Goal: Transaction & Acquisition: Book appointment/travel/reservation

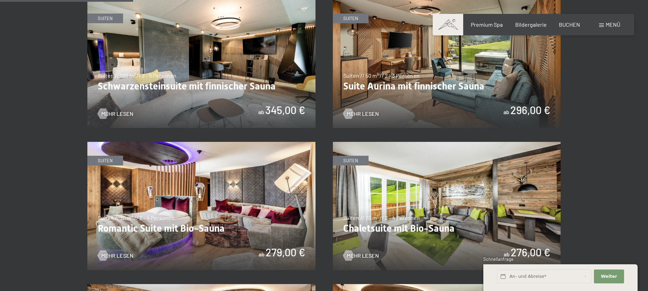
scroll to position [461, 0]
click at [141, 78] on img at bounding box center [201, 64] width 228 height 128
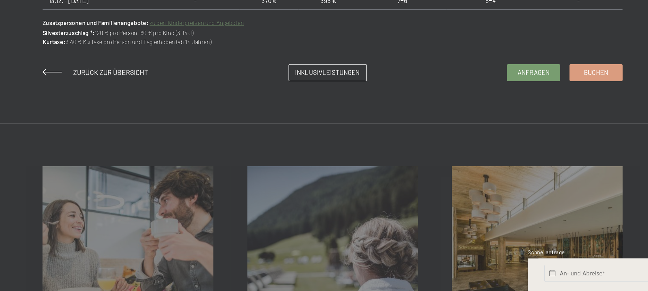
scroll to position [568, 0]
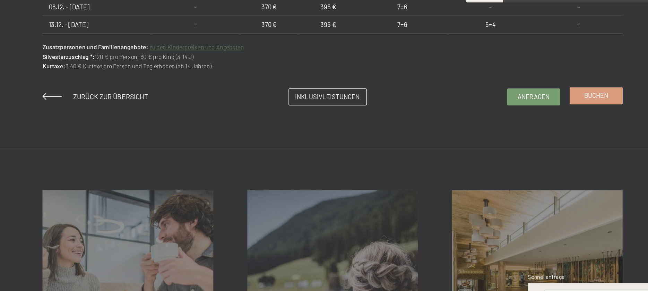
click at [545, 116] on link "Buchen" at bounding box center [538, 111] width 43 height 13
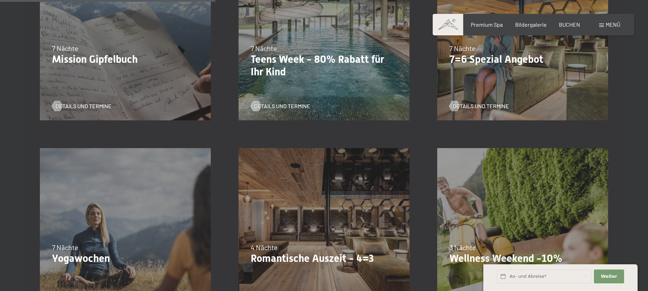
scroll to position [467, 0]
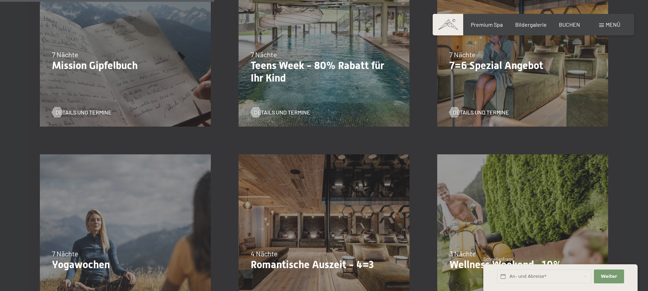
click at [484, 84] on div "04.10.–26.10.2025 01.11.–21.12.2025 10.01.–01.02.2026 07.03.–29.03.2026 16.05.–…" at bounding box center [522, 41] width 199 height 199
click at [471, 112] on span "Details und Termine" at bounding box center [488, 112] width 56 height 8
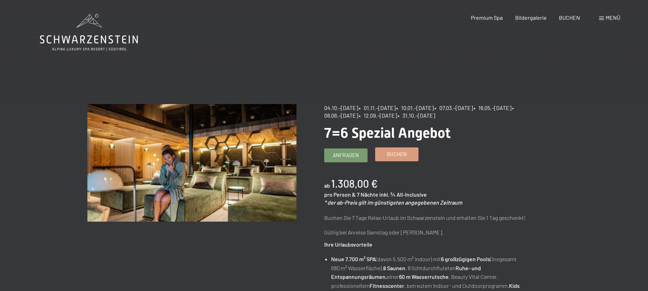
drag, startPoint x: 0, startPoint y: 0, endPoint x: 411, endPoint y: 152, distance: 438.2
click at [411, 152] on link "Buchen" at bounding box center [396, 154] width 43 height 13
click at [375, 155] on link "Buchen" at bounding box center [396, 154] width 43 height 13
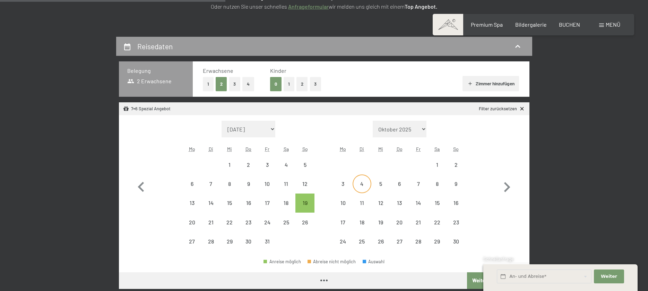
select select "2025-10-01"
select select "2025-11-01"
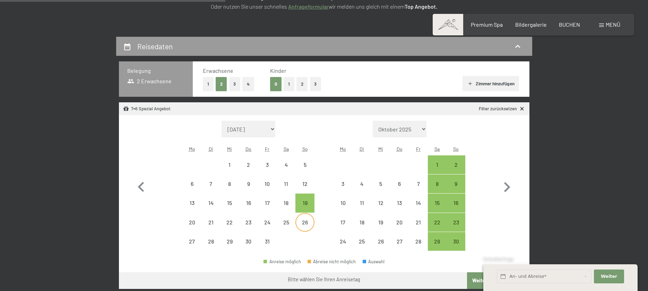
click at [298, 221] on div "26" at bounding box center [304, 227] width 17 height 17
select select "[DATE]"
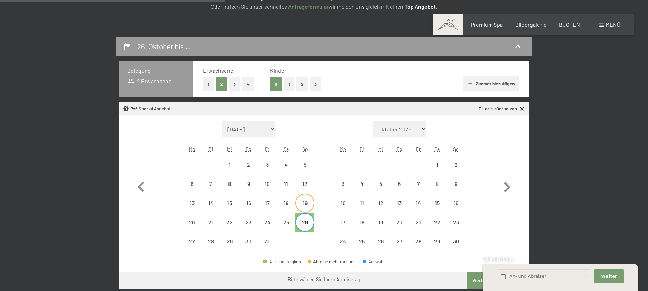
click at [300, 209] on div "19" at bounding box center [304, 208] width 17 height 17
select select "[DATE]"
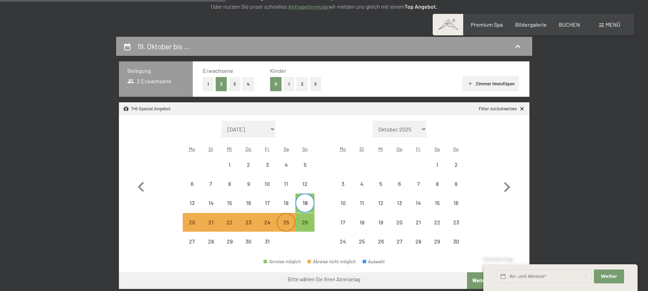
click at [291, 221] on div "25" at bounding box center [285, 227] width 17 height 17
select select "2025-10-01"
select select "2025-11-01"
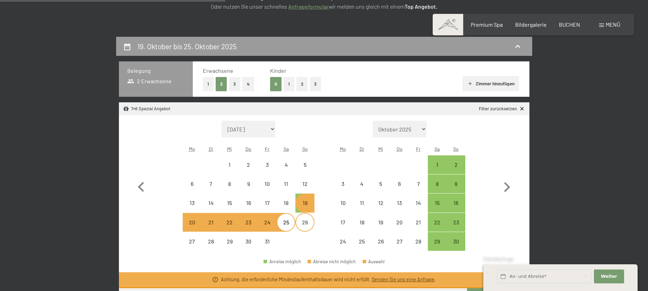
select select "2025-10-01"
select select "2025-11-01"
click at [306, 206] on div "19" at bounding box center [304, 208] width 17 height 17
select select "2025-10-01"
select select "2025-11-01"
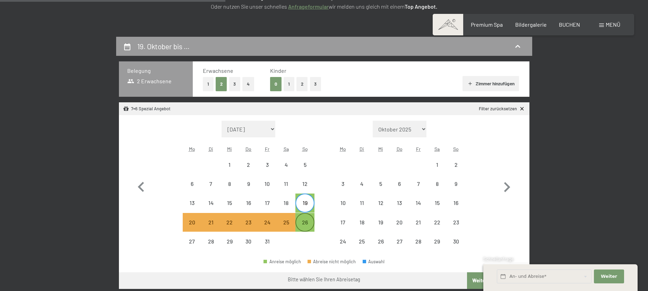
click at [306, 221] on div "26" at bounding box center [304, 227] width 17 height 17
select select "2025-10-01"
select select "2025-11-01"
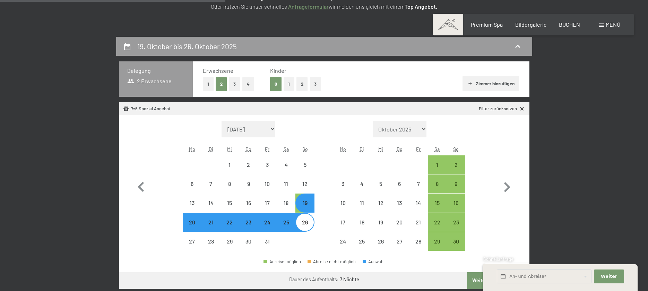
select select "2025-10-01"
select select "2025-11-01"
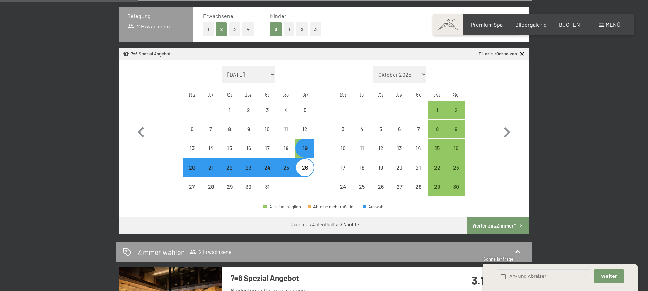
scroll to position [184, 0]
click at [510, 220] on button "Weiter zu „Zimmer“" at bounding box center [498, 225] width 62 height 17
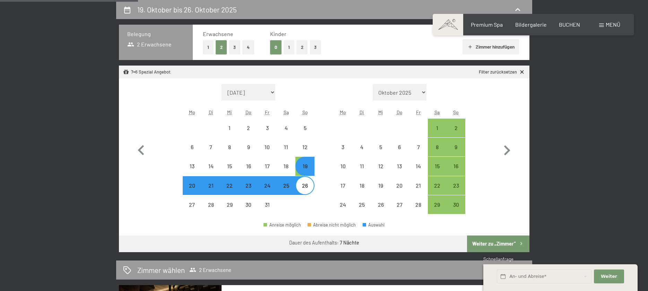
select select "2025-10-01"
select select "2025-11-01"
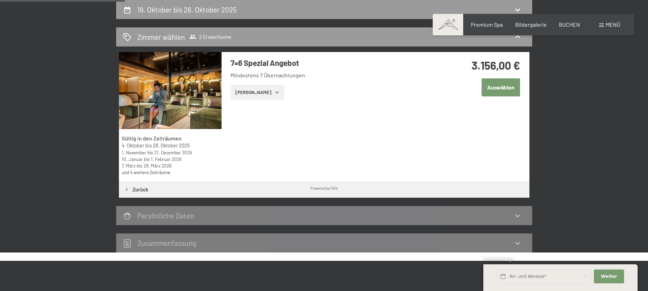
click at [262, 95] on button "Zeige Zimmer" at bounding box center [257, 92] width 54 height 15
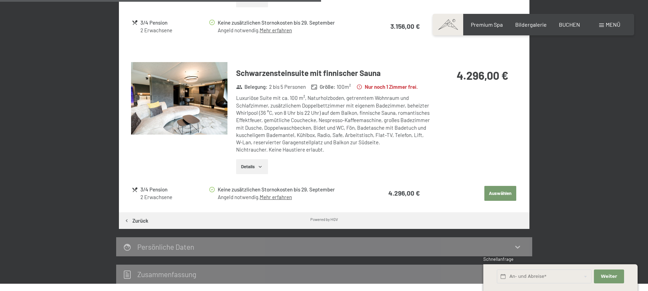
scroll to position [487, 0]
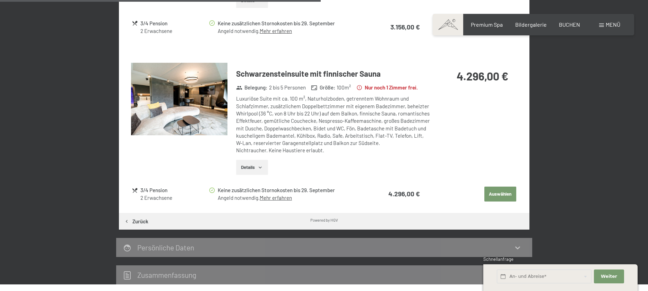
click at [498, 193] on button "Auswählen" at bounding box center [500, 193] width 32 height 15
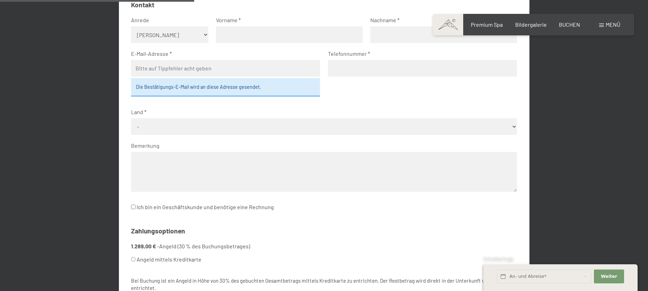
scroll to position [249, 0]
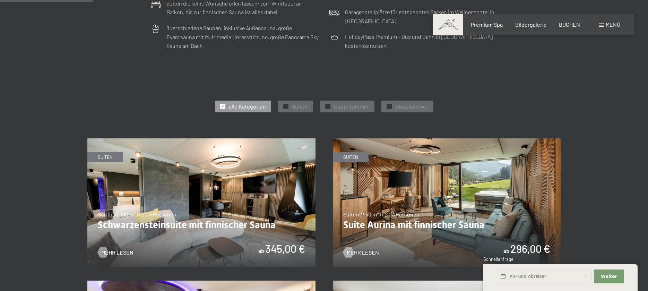
click at [245, 182] on img at bounding box center [201, 202] width 228 height 128
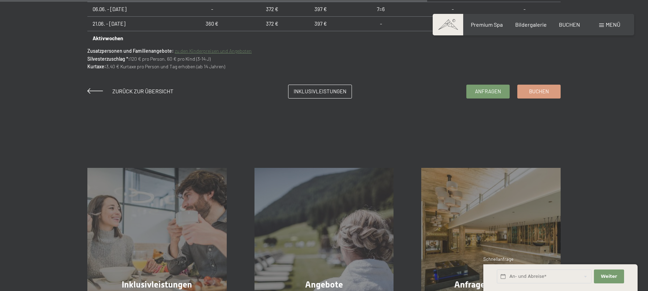
scroll to position [591, 0]
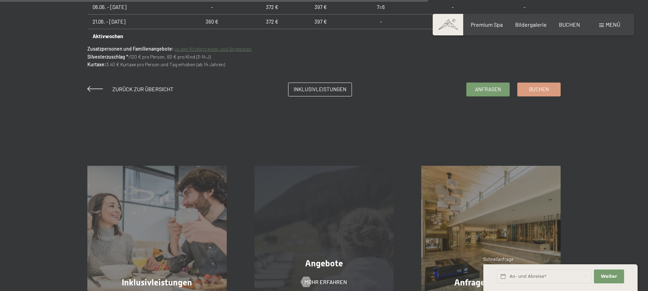
click at [328, 265] on span "Angebote" at bounding box center [324, 263] width 38 height 10
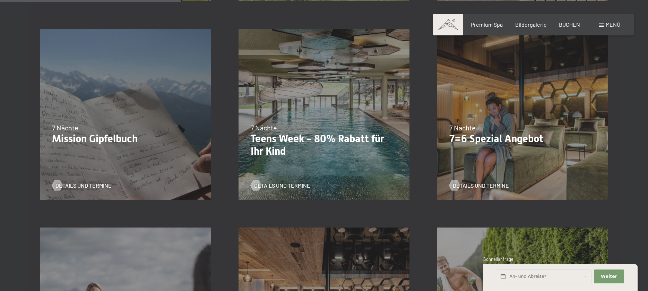
scroll to position [394, 0]
click at [519, 91] on div "04.10.–26.10.2025 01.11.–21.12.2025 10.01.–01.02.2026 07.03.–29.03.2026 16.05.–…" at bounding box center [522, 114] width 199 height 199
click at [502, 85] on div "04.10.–26.10.2025 01.11.–21.12.2025 10.01.–01.02.2026 07.03.–29.03.2026 16.05.–…" at bounding box center [522, 114] width 199 height 199
click at [487, 118] on div "04.10.–26.10.2025 01.11.–21.12.2025 10.01.–01.02.2026 07.03.–29.03.2026 16.05.–…" at bounding box center [522, 114] width 199 height 199
click at [615, 279] on span "Weiter" at bounding box center [609, 276] width 16 height 6
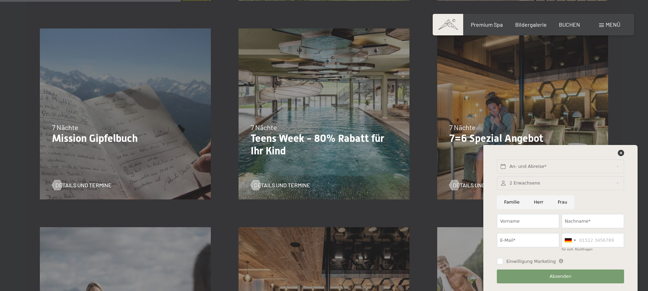
click at [513, 108] on div "04.10.–26.10.2025 01.11.–21.12.2025 10.01.–01.02.2026 07.03.–29.03.2026 16.05.–…" at bounding box center [522, 114] width 199 height 199
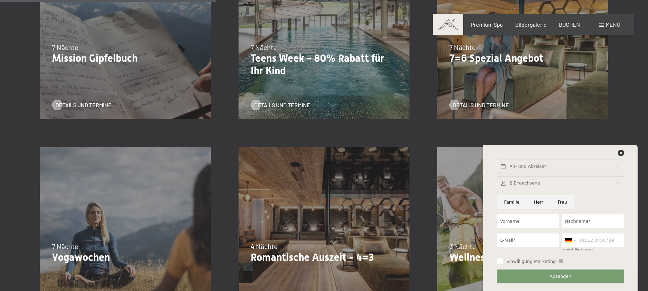
scroll to position [475, 0]
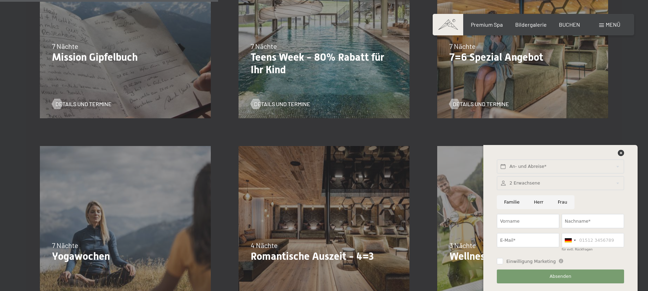
click at [510, 99] on div "Details und Termine" at bounding box center [519, 99] width 141 height 18
click at [619, 155] on icon at bounding box center [621, 153] width 6 height 6
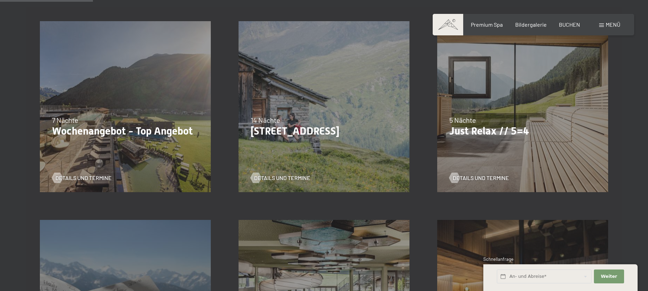
scroll to position [202, 0]
click at [483, 125] on p "Just Relax // 5=4" at bounding box center [522, 131] width 147 height 12
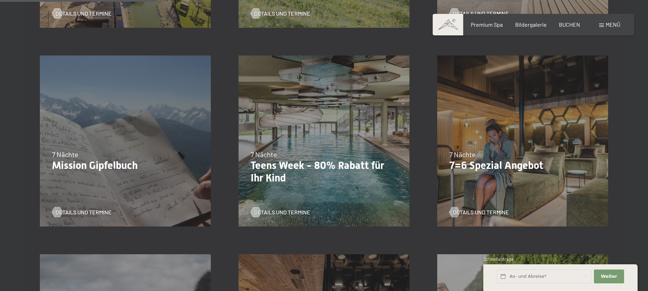
scroll to position [367, 0]
click at [483, 125] on div "04.10.–26.10.2025 01.11.–21.12.2025 10.01.–01.02.2026 07.03.–29.03.2026 16.05.–…" at bounding box center [522, 140] width 199 height 199
click at [465, 156] on span "7 Nächte" at bounding box center [462, 154] width 26 height 8
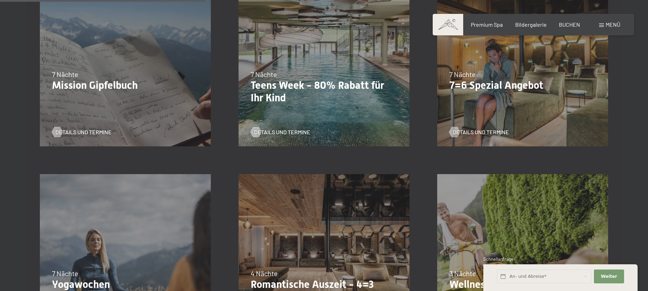
scroll to position [447, 0]
click at [500, 64] on div "04.10.–26.10.2025 01.11.–21.12.2025 10.01.–01.02.2026 07.03.–29.03.2026 16.05.–…" at bounding box center [522, 61] width 199 height 199
click at [496, 98] on div "04.10.–26.10.2025 01.11.–21.12.2025 10.01.–01.02.2026 07.03.–29.03.2026 16.05.–…" at bounding box center [522, 61] width 199 height 199
click at [477, 136] on span "Details und Termine" at bounding box center [488, 133] width 56 height 8
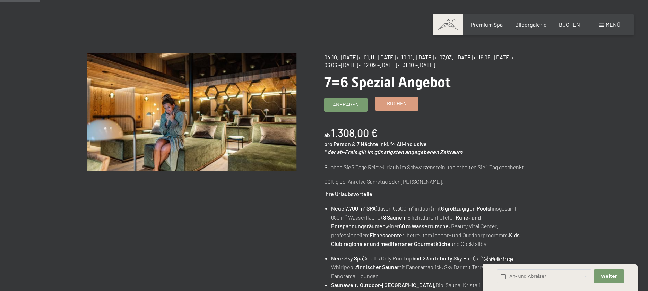
click at [386, 101] on link "Buchen" at bounding box center [396, 103] width 43 height 13
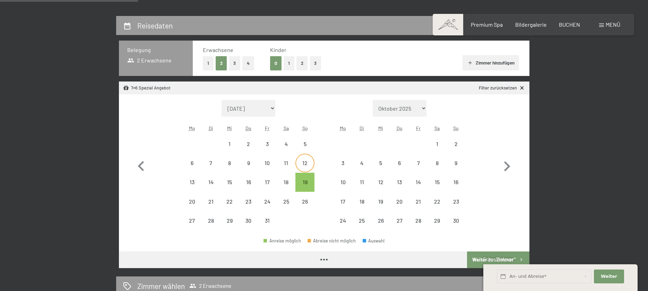
select select "[DATE]"
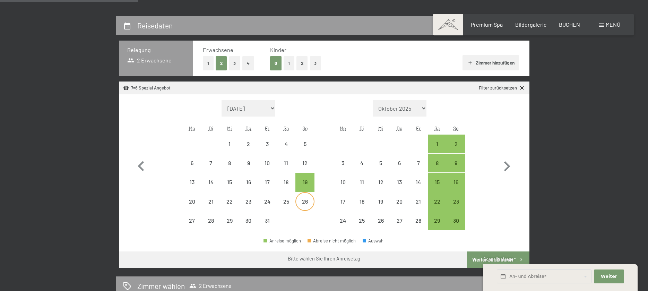
click at [304, 199] on div "26" at bounding box center [304, 207] width 17 height 17
select select "[DATE]"
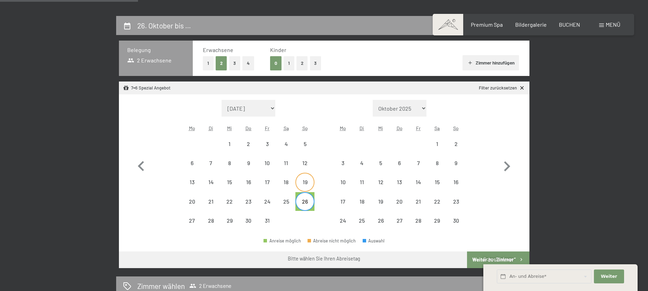
click at [303, 190] on div "19" at bounding box center [304, 187] width 17 height 17
select select "[DATE]"
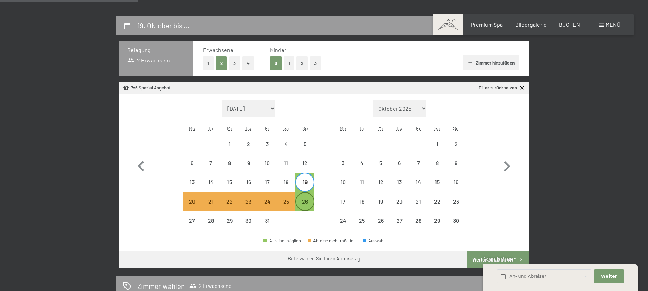
click at [307, 207] on div "26" at bounding box center [304, 207] width 17 height 17
select select "[DATE]"
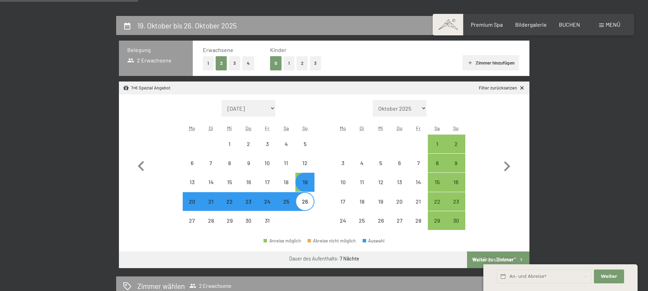
select select "[DATE]"
click at [499, 255] on button "Weiter zu „Zimmer“" at bounding box center [498, 259] width 62 height 17
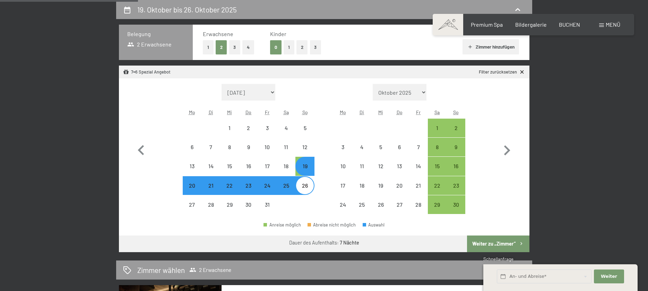
select select "[DATE]"
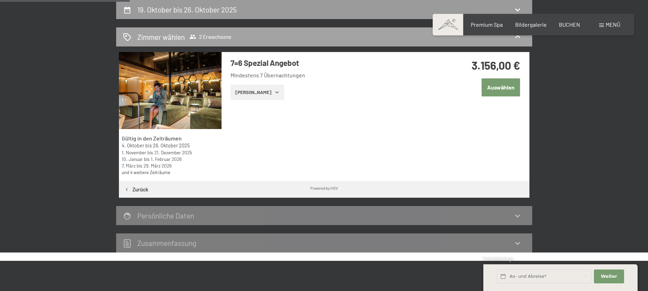
click at [206, 38] on span "2 Erwachsene" at bounding box center [210, 36] width 42 height 7
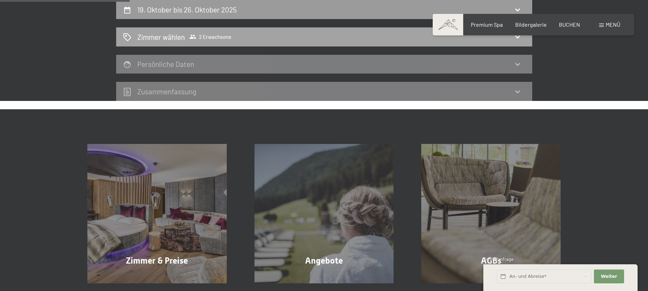
click at [205, 34] on span "2 Erwachsene" at bounding box center [210, 36] width 42 height 7
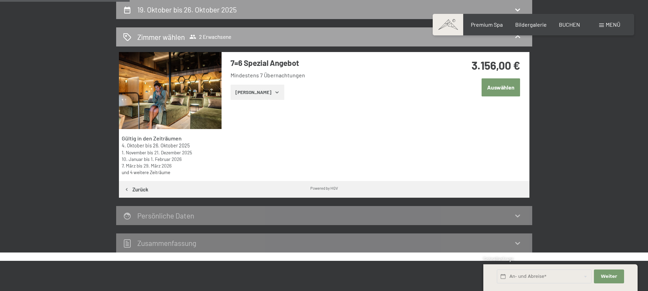
click at [205, 34] on span "2 Erwachsene" at bounding box center [210, 36] width 42 height 7
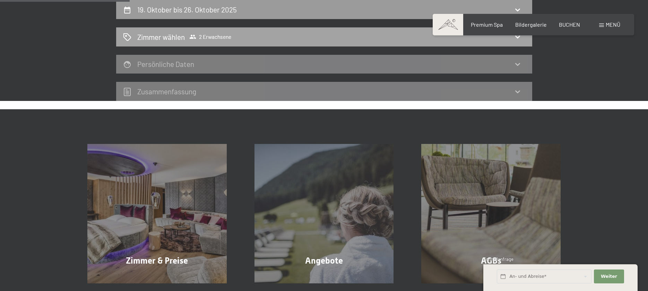
click at [205, 34] on span "2 Erwachsene" at bounding box center [210, 36] width 42 height 7
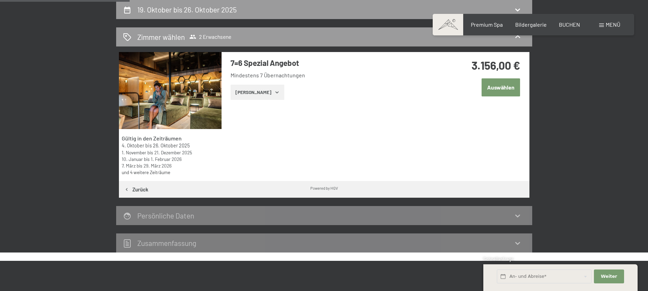
click at [258, 95] on button "[PERSON_NAME]" at bounding box center [257, 92] width 54 height 15
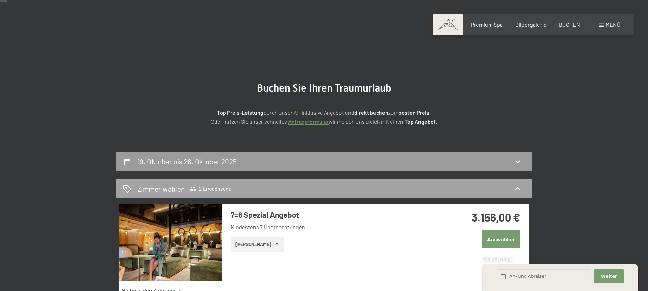
scroll to position [0, 0]
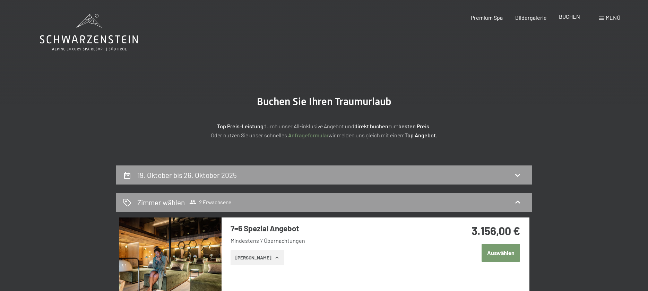
click at [559, 18] on span "BUCHEN" at bounding box center [569, 16] width 21 height 7
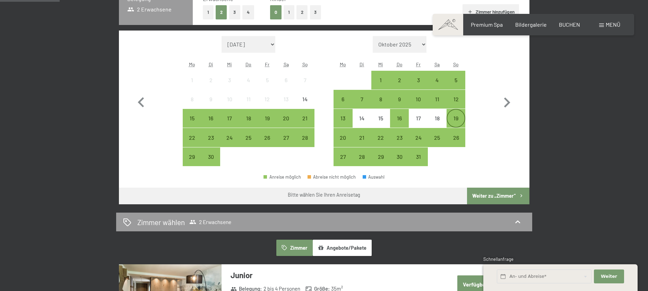
click at [454, 119] on div "19" at bounding box center [455, 123] width 17 height 17
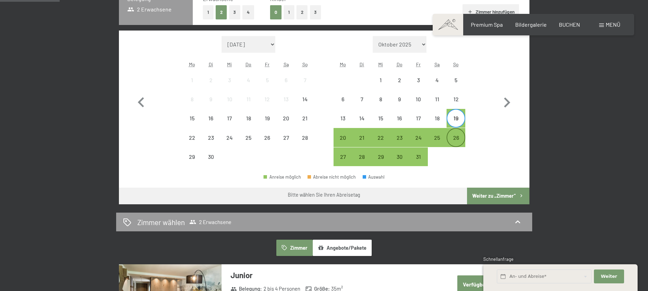
click at [458, 137] on div "26" at bounding box center [455, 143] width 17 height 17
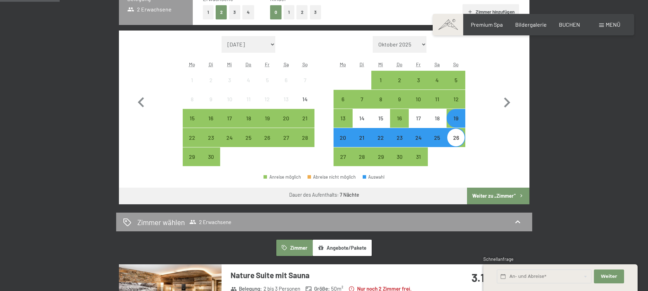
click at [490, 191] on button "Weiter zu „Zimmer“" at bounding box center [498, 195] width 62 height 17
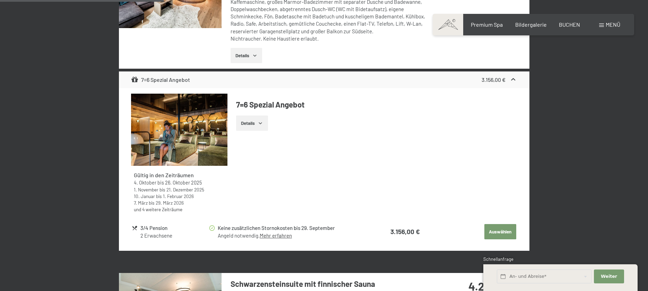
scroll to position [293, 0]
click at [267, 121] on button "Details" at bounding box center [252, 123] width 32 height 15
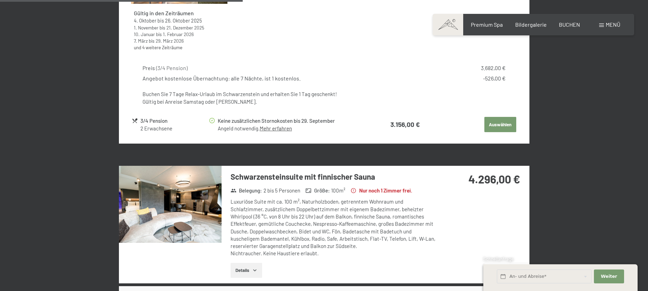
scroll to position [455, 0]
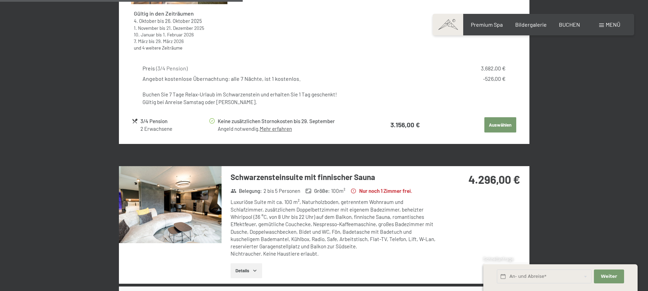
click at [485, 125] on button "Auswählen" at bounding box center [500, 124] width 32 height 15
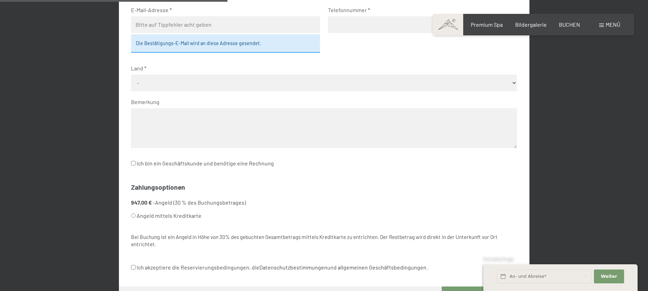
scroll to position [295, 0]
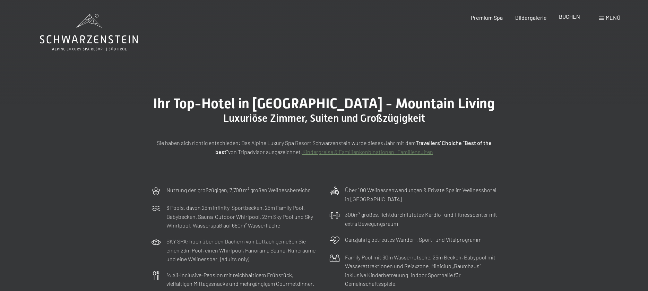
click at [565, 20] on div "BUCHEN" at bounding box center [569, 17] width 21 height 8
click at [565, 18] on span "BUCHEN" at bounding box center [569, 16] width 21 height 7
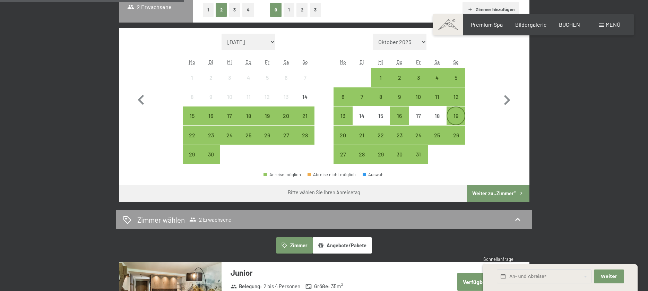
click at [453, 113] on div "19" at bounding box center [455, 121] width 17 height 17
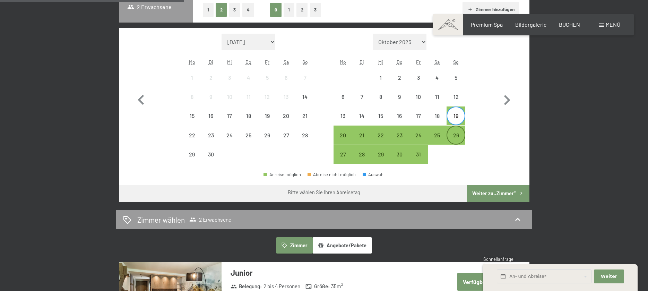
click at [458, 129] on div "26" at bounding box center [455, 134] width 17 height 17
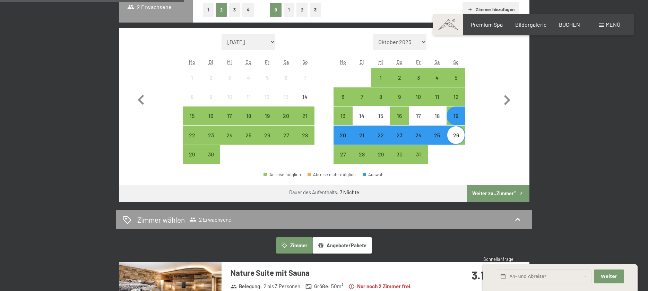
click at [495, 191] on button "Weiter zu „Zimmer“" at bounding box center [498, 193] width 62 height 17
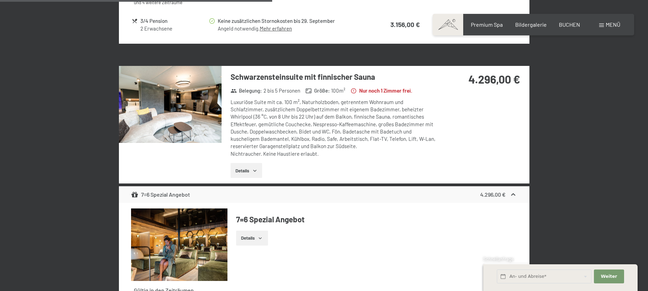
scroll to position [500, 0]
click at [252, 172] on button "Details" at bounding box center [246, 170] width 32 height 15
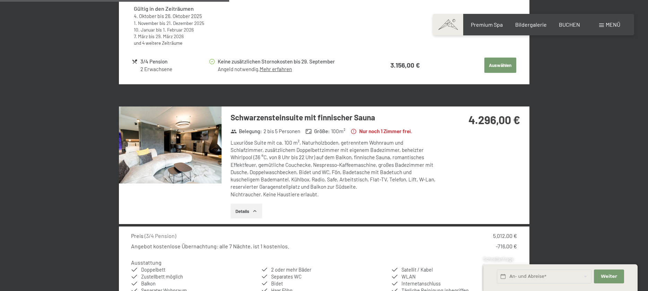
scroll to position [453, 0]
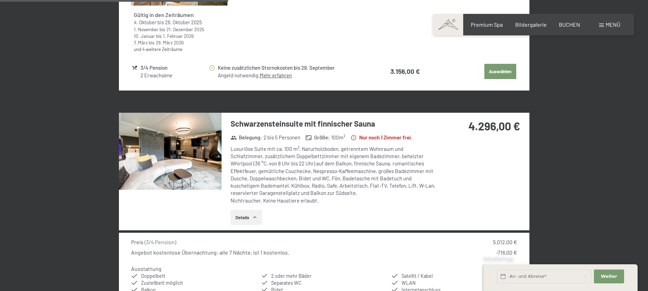
click at [270, 131] on div "Schwarzensteinsuite mit finnischer Sauna Belegung : 2 bis 5 Personen Größe : 10…" at bounding box center [329, 171] width 216 height 117
click at [211, 151] on img at bounding box center [170, 151] width 103 height 77
click at [0, 0] on button "button" at bounding box center [0, 0] width 0 height 0
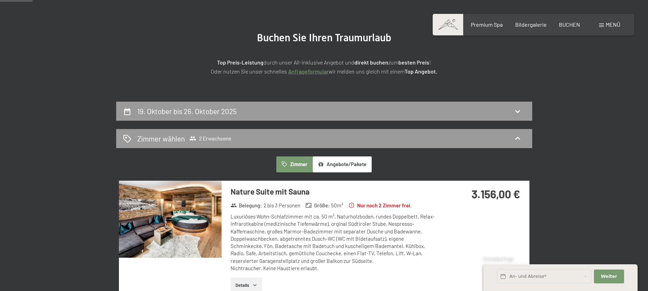
scroll to position [64, 0]
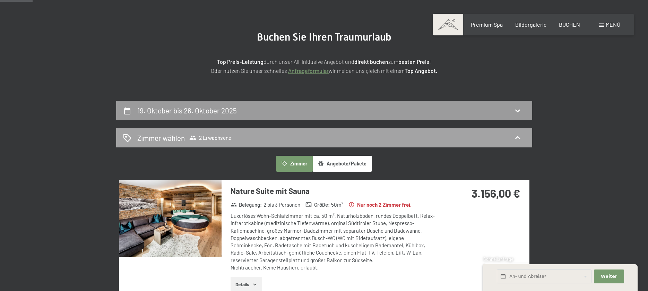
click at [260, 139] on div "Zimmer wählen 2 Erwachsene" at bounding box center [324, 138] width 402 height 10
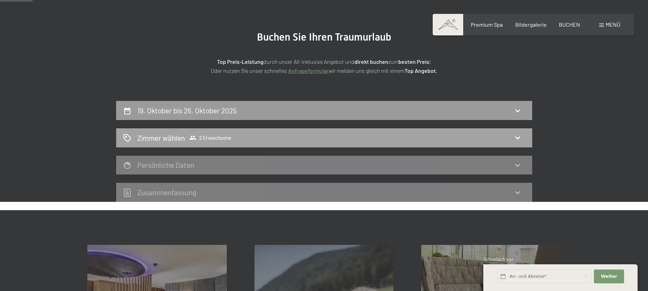
click at [260, 139] on div "Zimmer wählen 2 Erwachsene" at bounding box center [324, 138] width 402 height 10
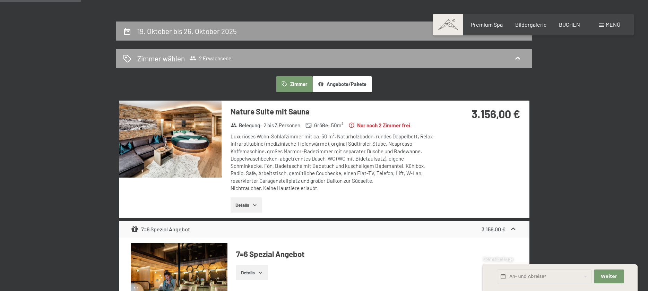
scroll to position [148, 0]
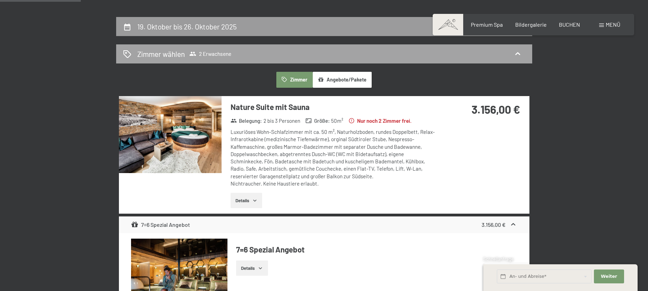
click at [199, 52] on span "2 Erwachsene" at bounding box center [210, 53] width 42 height 7
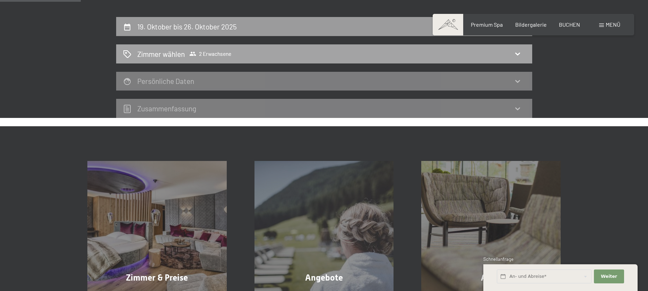
click at [199, 52] on span "2 Erwachsene" at bounding box center [210, 53] width 42 height 7
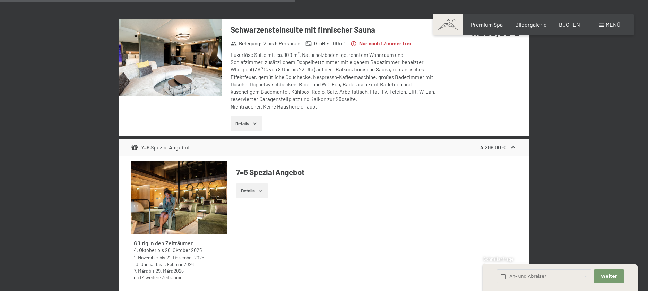
scroll to position [474, 0]
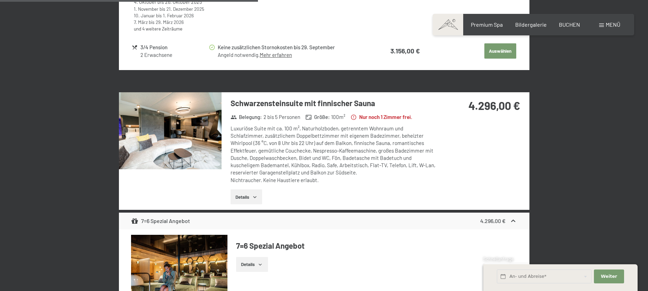
click at [243, 104] on h3 "Schwarzensteinsuite mit finnischer Sauna" at bounding box center [333, 103] width 206 height 11
click at [197, 180] on div at bounding box center [170, 150] width 103 height 117
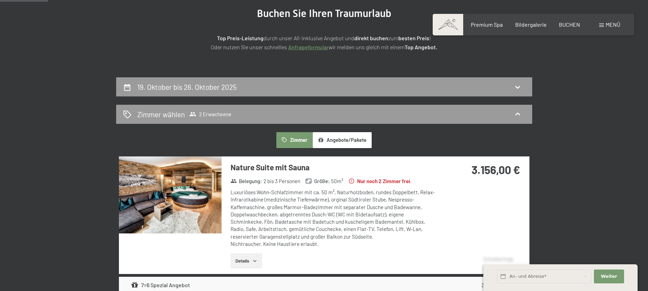
scroll to position [88, 0]
click at [302, 138] on button "Zimmer" at bounding box center [294, 140] width 36 height 16
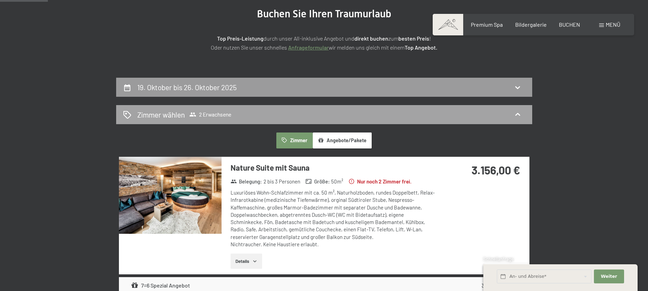
click at [258, 117] on div "Zimmer wählen 2 Erwachsene" at bounding box center [324, 115] width 402 height 10
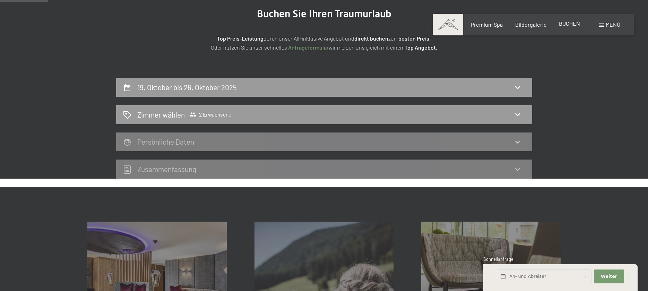
click at [567, 26] on span "BUCHEN" at bounding box center [569, 23] width 21 height 7
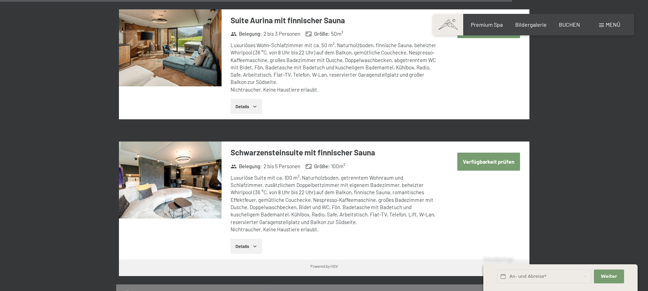
scroll to position [1875, 0]
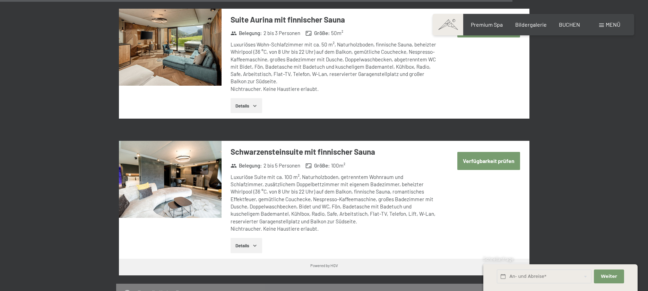
click at [465, 152] on button "Verfügbarkeit prüfen" at bounding box center [488, 161] width 63 height 18
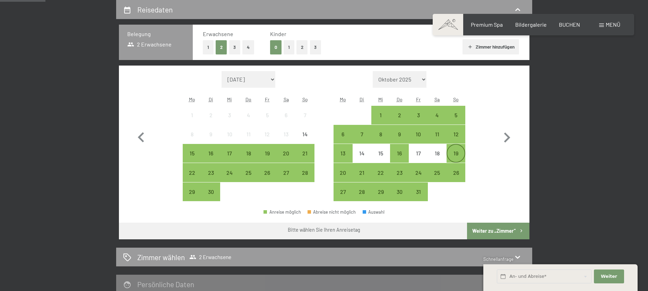
click at [456, 154] on div "19" at bounding box center [455, 158] width 17 height 17
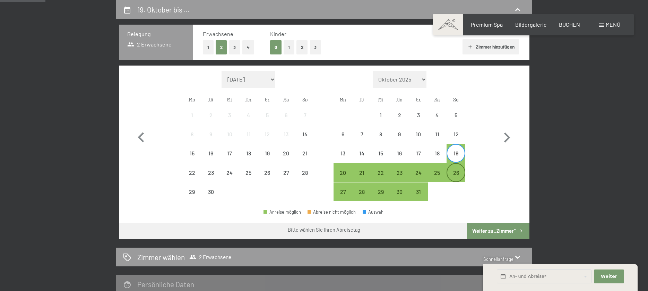
click at [454, 171] on div "26" at bounding box center [455, 178] width 17 height 17
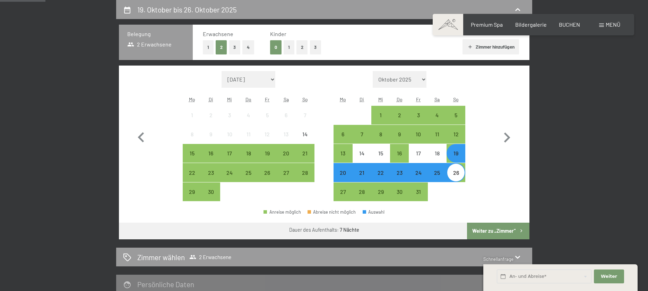
click at [493, 232] on button "Weiter zu „Zimmer“" at bounding box center [498, 230] width 62 height 17
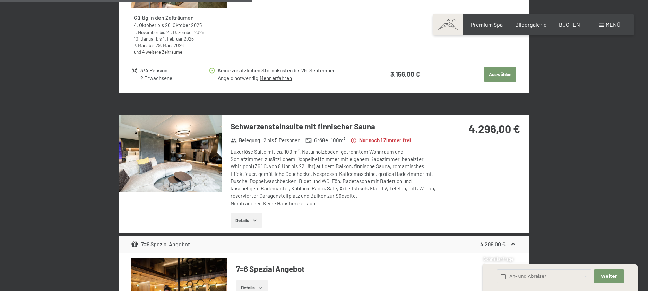
scroll to position [451, 0]
click at [339, 125] on h3 "Schwarzensteinsuite mit finnischer Sauna" at bounding box center [333, 126] width 206 height 11
click at [492, 135] on strong "4.296,00 €" at bounding box center [494, 128] width 52 height 13
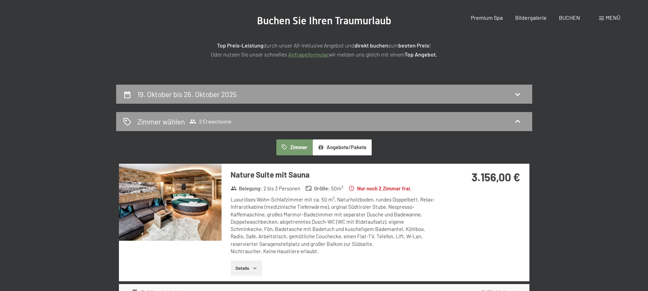
scroll to position [0, 0]
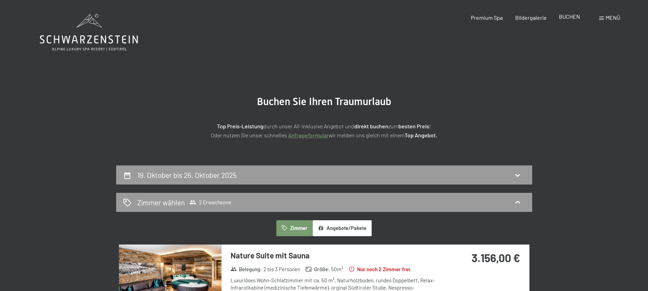
click at [567, 15] on span "BUCHEN" at bounding box center [569, 16] width 21 height 7
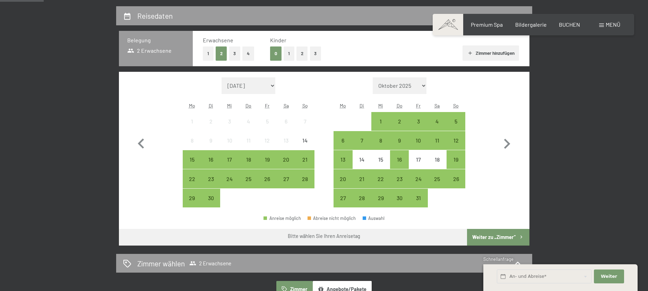
scroll to position [160, 0]
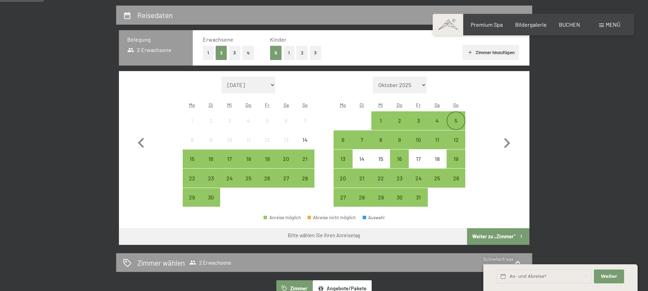
click at [456, 124] on div "5" at bounding box center [455, 126] width 17 height 17
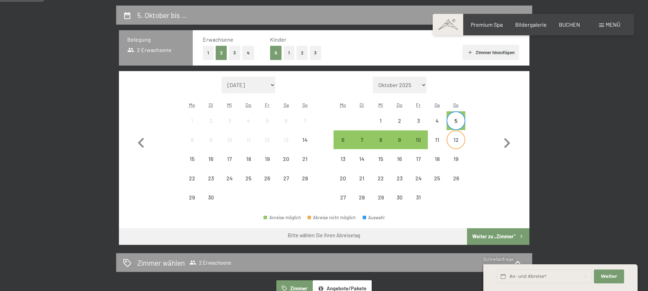
click at [455, 136] on div "12" at bounding box center [455, 139] width 17 height 17
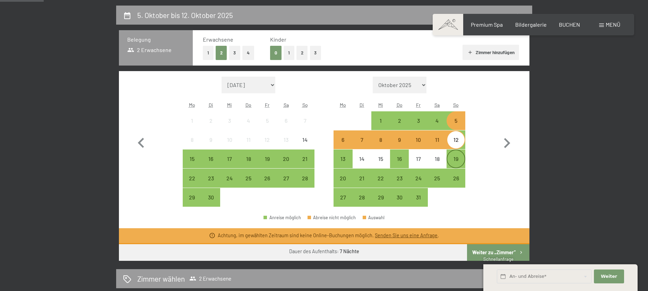
click at [459, 165] on div "19" at bounding box center [455, 164] width 17 height 17
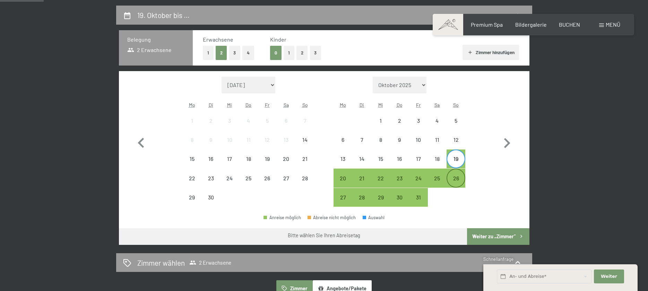
click at [455, 174] on div "26" at bounding box center [455, 177] width 17 height 17
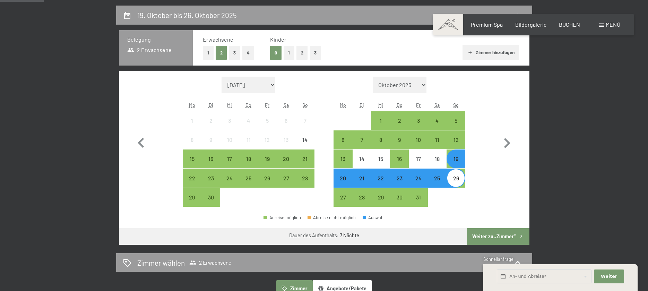
click at [503, 234] on button "Weiter zu „Zimmer“" at bounding box center [498, 236] width 62 height 17
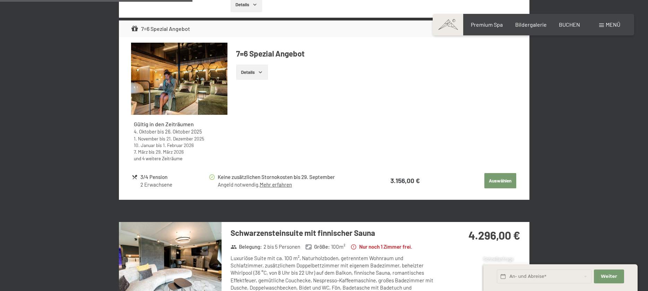
scroll to position [0, 0]
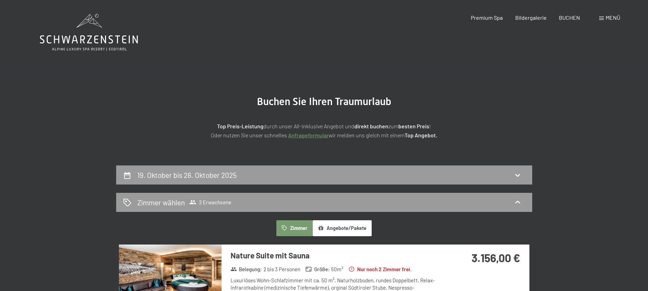
click at [92, 26] on icon at bounding box center [89, 32] width 98 height 37
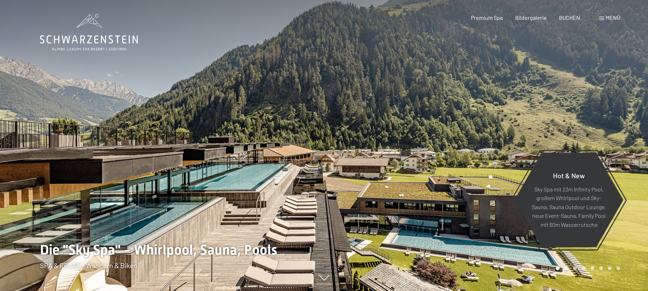
click at [599, 18] on span at bounding box center [601, 18] width 5 height 3
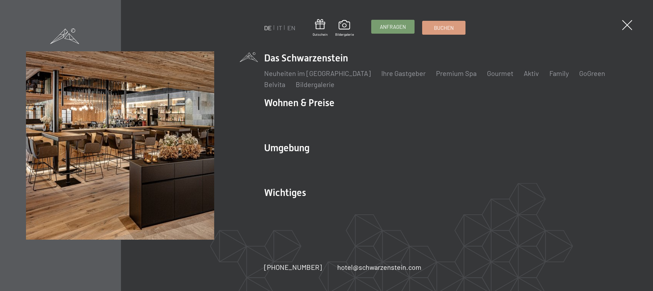
click at [392, 21] on link "Anfragen" at bounding box center [393, 26] width 43 height 13
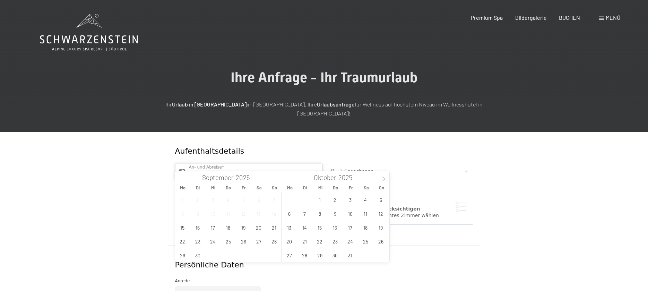
click at [251, 164] on input "text" at bounding box center [248, 172] width 147 height 16
click at [379, 228] on span "19" at bounding box center [381, 227] width 14 height 14
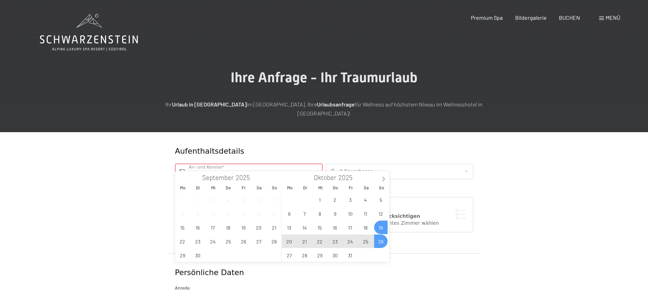
click at [382, 243] on span "26" at bounding box center [381, 241] width 14 height 14
type input "So. 19.10.2025 - So. 26.10.2025"
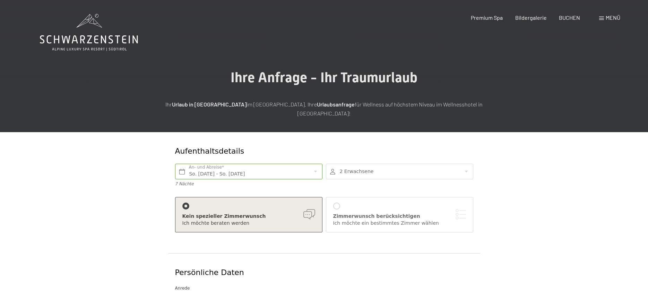
click at [354, 164] on div at bounding box center [399, 172] width 147 height 16
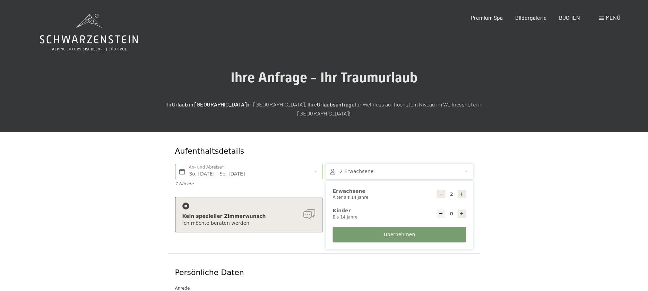
click at [464, 190] on div at bounding box center [461, 194] width 9 height 9
type input "4"
click at [422, 227] on button "Übernehmen" at bounding box center [399, 235] width 133 height 16
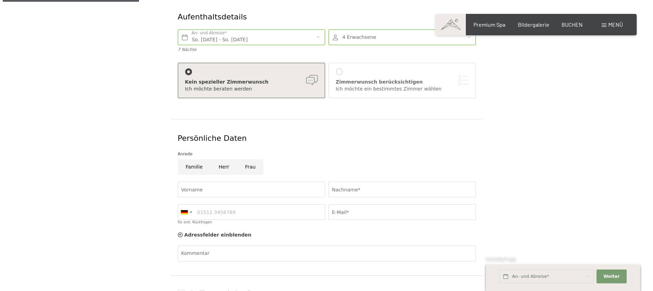
scroll to position [136, 0]
click at [288, 77] on div "Kein spezieller Zimmerwunsch" at bounding box center [248, 80] width 133 height 7
click at [251, 77] on div "Kein spezieller Zimmerwunsch" at bounding box center [248, 80] width 133 height 7
click at [296, 84] on div "Ich möchte beraten werden" at bounding box center [248, 87] width 133 height 7
click at [307, 77] on div "Kein spezieller Zimmerwunsch" at bounding box center [248, 80] width 133 height 7
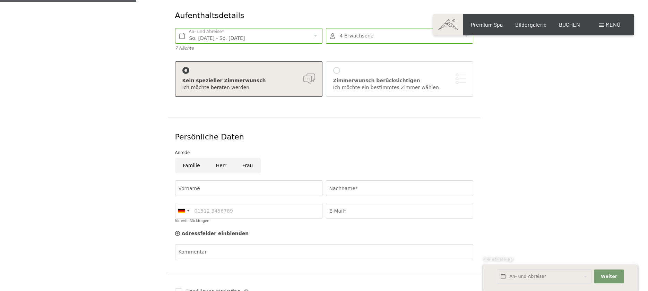
click at [337, 67] on div "Zimmerwunsch berücksichtigen Ich möchte ein bestimmtes Zimmer wählen" at bounding box center [399, 79] width 133 height 24
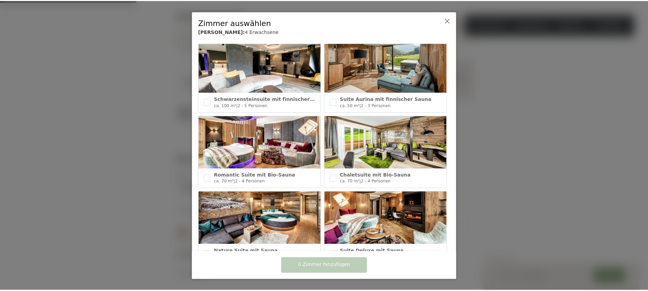
scroll to position [0, 0]
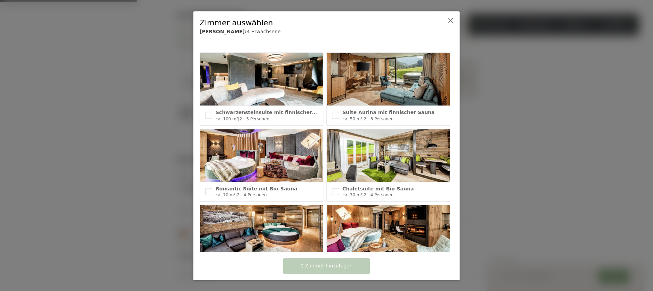
click at [238, 86] on img at bounding box center [261, 79] width 123 height 53
checkbox input "true"
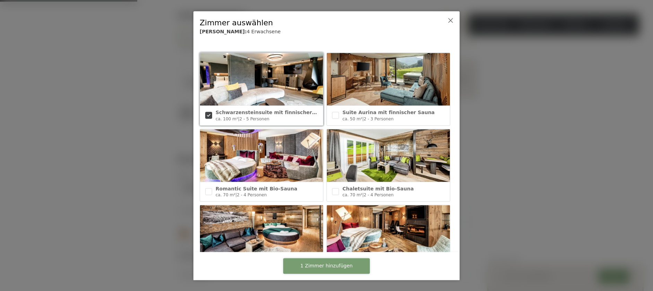
click at [297, 262] on button "1 Zimmer hinzufügen" at bounding box center [326, 266] width 87 height 16
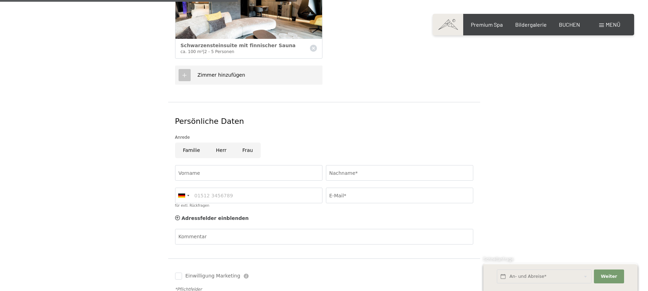
scroll to position [284, 0]
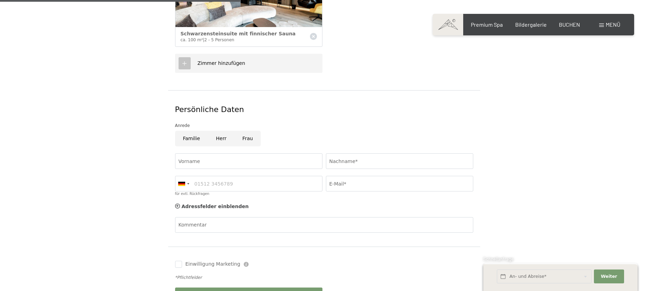
click at [217, 131] on input "Herr" at bounding box center [221, 139] width 26 height 16
radio input "true"
click at [213, 153] on input "Vorname" at bounding box center [248, 161] width 147 height 16
type input "Jonas"
type input "Hufer"
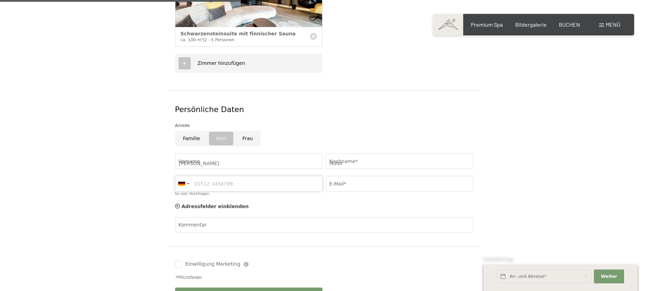
type input "09101997629"
type input "jonashufer@gmx.de"
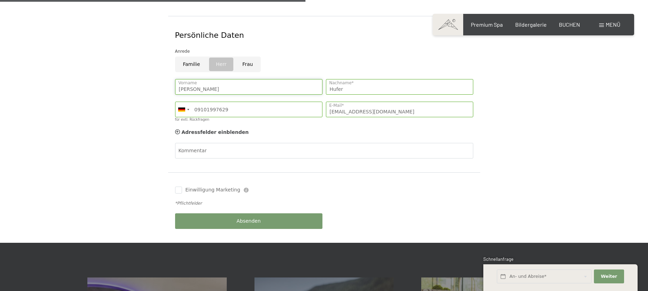
scroll to position [361, 0]
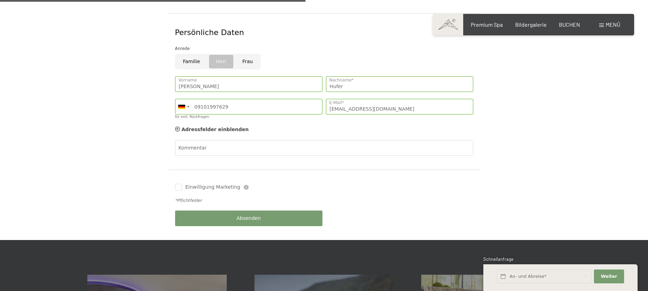
click at [182, 184] on label "Einwilligung Marketing" at bounding box center [211, 187] width 58 height 7
click at [182, 184] on input "Einwilligung Marketing" at bounding box center [178, 187] width 7 height 7
click at [180, 184] on input "Einwilligung Marketing" at bounding box center [178, 187] width 7 height 7
checkbox input "true"
click at [196, 210] on button "Absenden" at bounding box center [248, 218] width 147 height 16
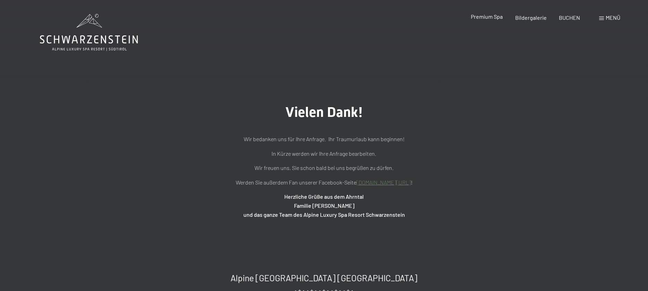
click at [489, 21] on div "Premium Spa Bildergalerie BUCHEN" at bounding box center [519, 18] width 146 height 8
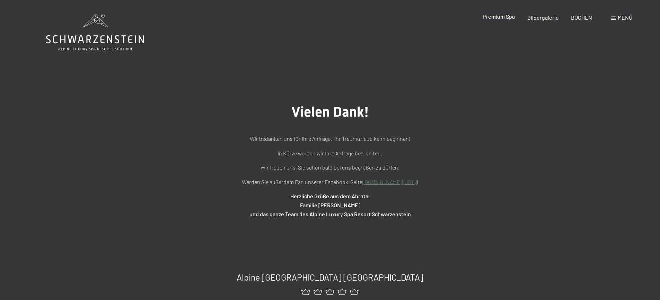
click at [489, 18] on span "Premium Spa" at bounding box center [499, 16] width 32 height 7
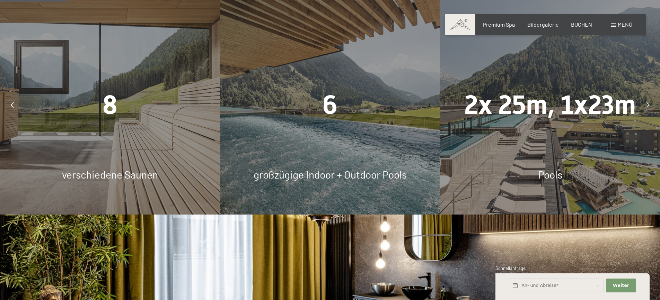
scroll to position [512, 0]
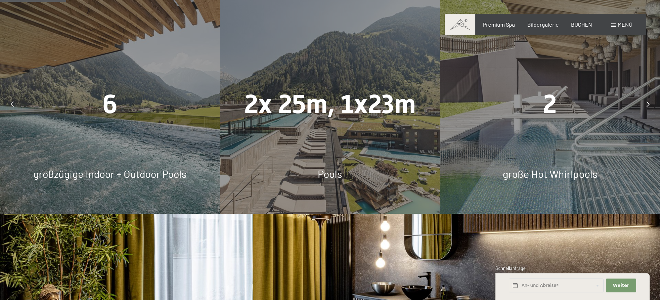
click at [381, 133] on div "2x 25m, 1x23m Pools" at bounding box center [330, 104] width 220 height 220
click at [344, 104] on span "2x 25m, 1x23m" at bounding box center [330, 104] width 172 height 30
click at [328, 180] on span "Pools" at bounding box center [330, 174] width 24 height 12
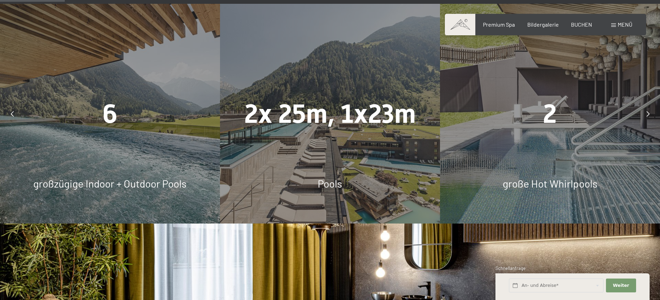
drag, startPoint x: 315, startPoint y: 121, endPoint x: 311, endPoint y: 115, distance: 7.1
click at [311, 115] on span "2x 25m, 1x23m" at bounding box center [330, 114] width 172 height 30
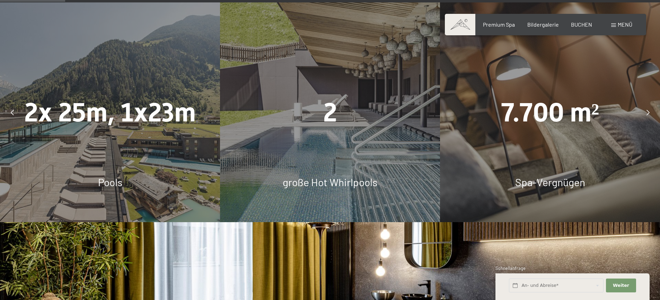
scroll to position [504, 0]
drag, startPoint x: 310, startPoint y: 119, endPoint x: 477, endPoint y: 111, distance: 167.2
click at [440, 111] on div "2" at bounding box center [330, 112] width 220 height 37
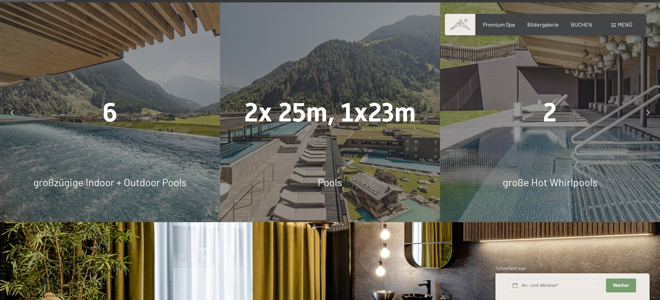
click at [381, 120] on span "2x 25m, 1x23m" at bounding box center [330, 112] width 172 height 30
click at [339, 118] on span "2x 25m, 1x23m" at bounding box center [330, 112] width 172 height 30
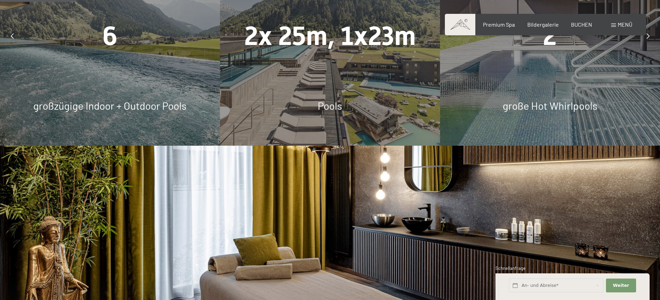
scroll to position [581, 0]
click at [178, 76] on div "6 großzügige Indoor + Outdoor Pools" at bounding box center [110, 35] width 220 height 220
click at [142, 108] on span "großzügige Indoor + Outdoor Pools" at bounding box center [109, 105] width 153 height 12
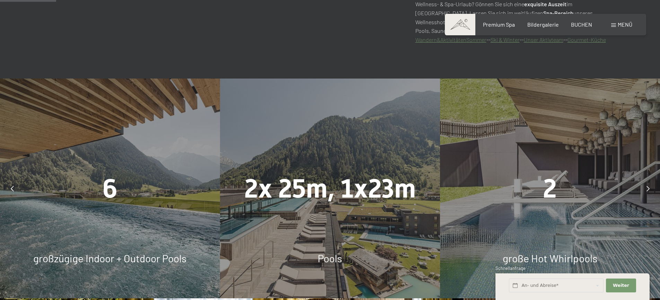
scroll to position [418, 0]
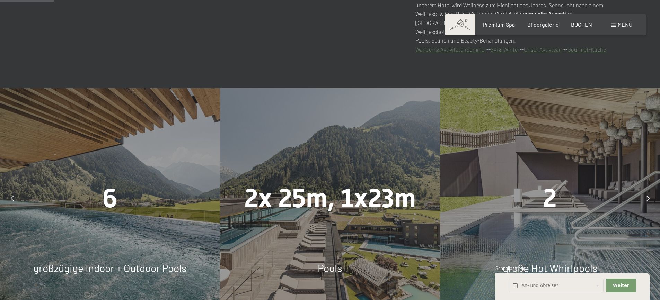
click at [154, 168] on div "6 großzügige Indoor + Outdoor Pools" at bounding box center [110, 198] width 220 height 220
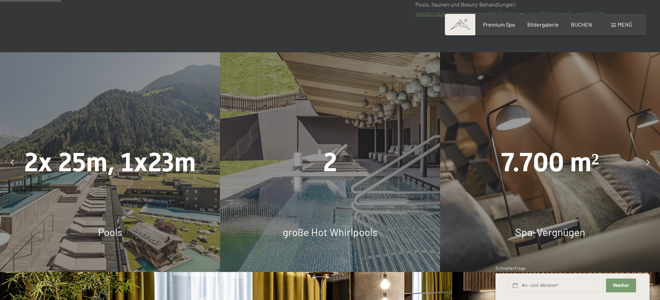
scroll to position [473, 0]
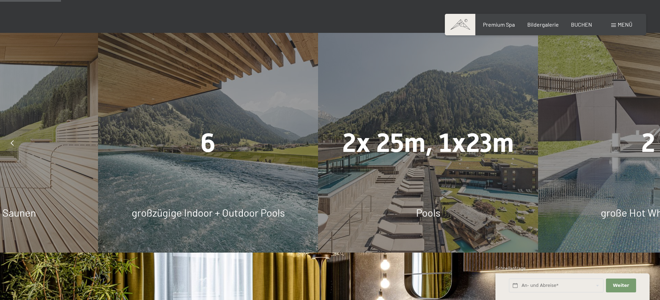
drag, startPoint x: 154, startPoint y: 168, endPoint x: 482, endPoint y: 149, distance: 328.8
click at [480, 148] on div "2x 25m, 1x23m Pools" at bounding box center [428, 143] width 220 height 220
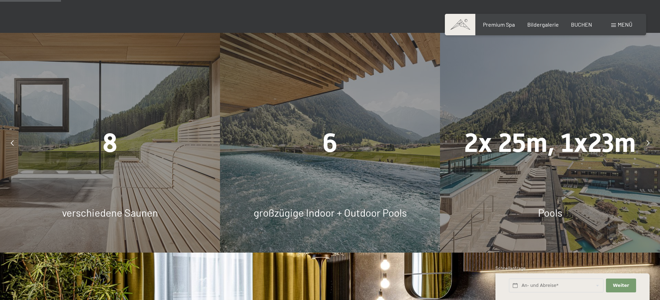
click at [355, 162] on div "6 großzügige Indoor + Outdoor Pools" at bounding box center [330, 143] width 220 height 220
click at [73, 185] on div "8 verschiedene Saunen" at bounding box center [110, 143] width 220 height 220
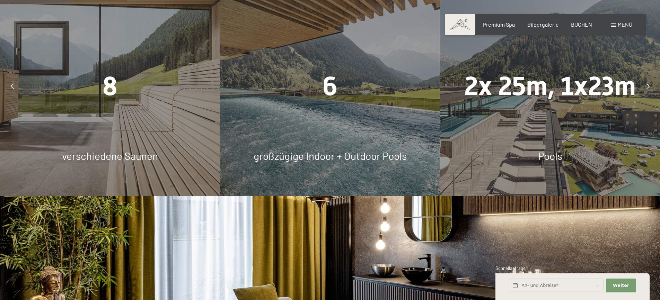
scroll to position [527, 0]
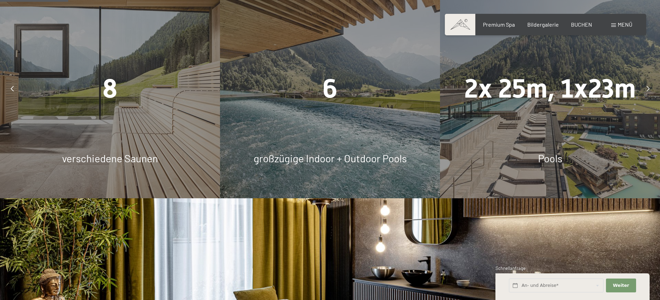
click at [646, 90] on div at bounding box center [647, 88] width 17 height 17
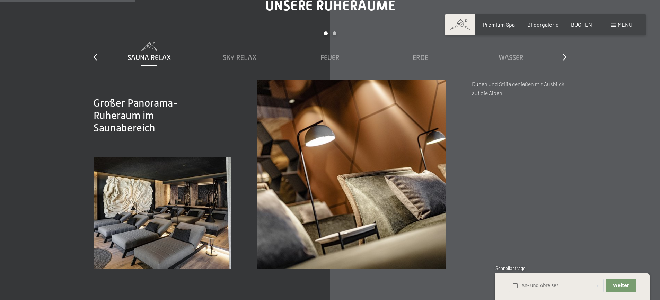
scroll to position [1044, 0]
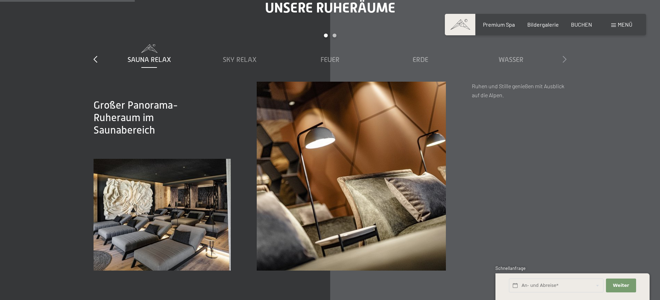
click at [564, 61] on icon at bounding box center [565, 59] width 4 height 7
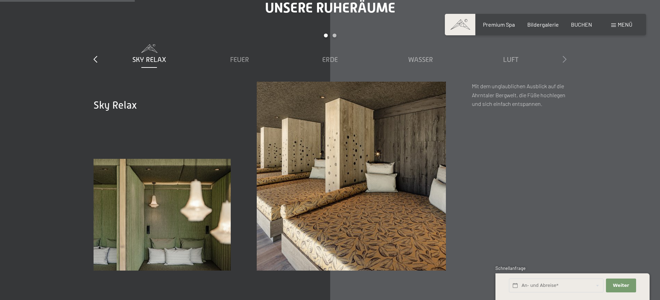
click at [564, 61] on icon at bounding box center [565, 59] width 4 height 7
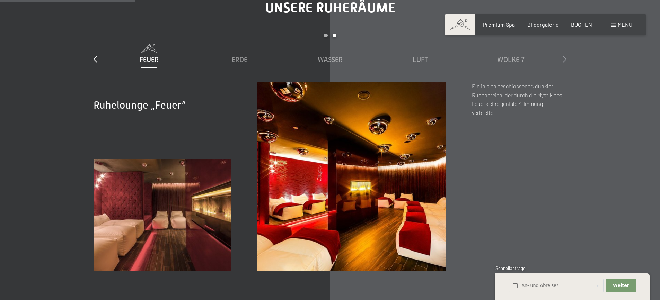
click at [564, 61] on icon at bounding box center [565, 59] width 4 height 7
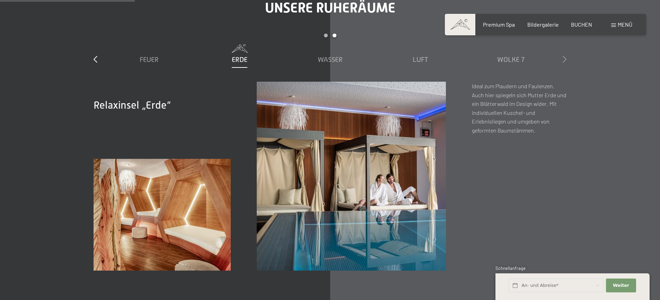
click at [564, 61] on icon at bounding box center [565, 59] width 4 height 7
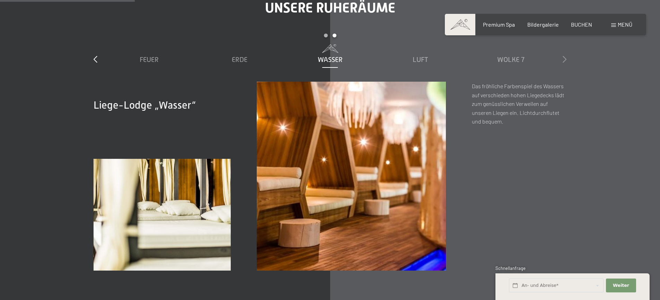
click at [564, 61] on icon at bounding box center [565, 59] width 4 height 7
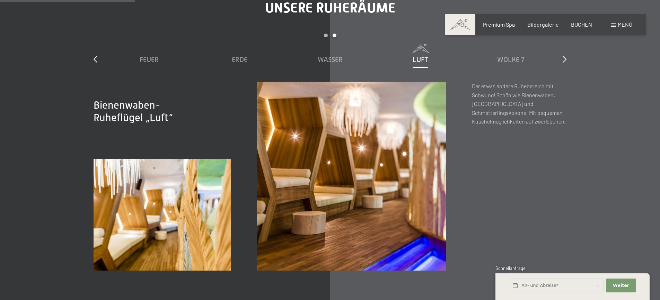
click at [93, 65] on div "Unsere Ruheräume slide 3 to 7 of 7 Sauna Relax Sky Relax Feuer Erde Wasser Luft…" at bounding box center [330, 135] width 525 height 271
click at [93, 58] on div "Unsere Ruheräume slide 3 to 7 of 7 Sauna Relax Sky Relax Feuer Erde Wasser Luft…" at bounding box center [330, 135] width 525 height 271
click at [96, 58] on icon at bounding box center [96, 59] width 4 height 7
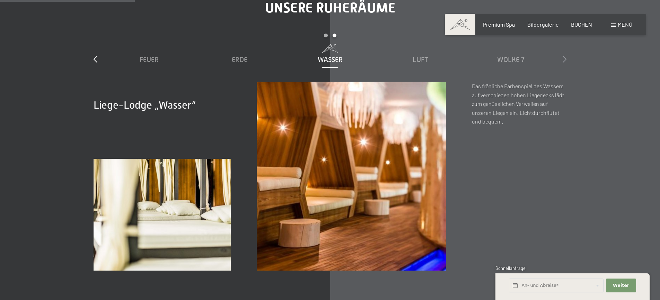
click at [564, 59] on icon at bounding box center [565, 59] width 4 height 7
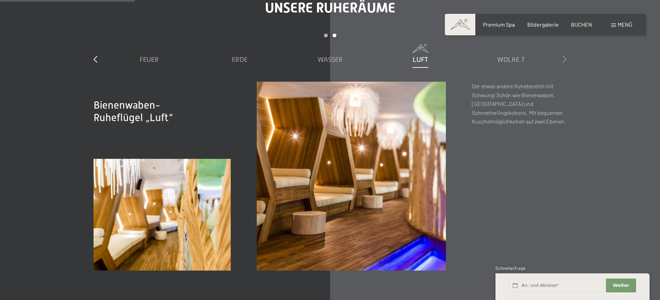
click at [564, 59] on icon at bounding box center [565, 59] width 4 height 7
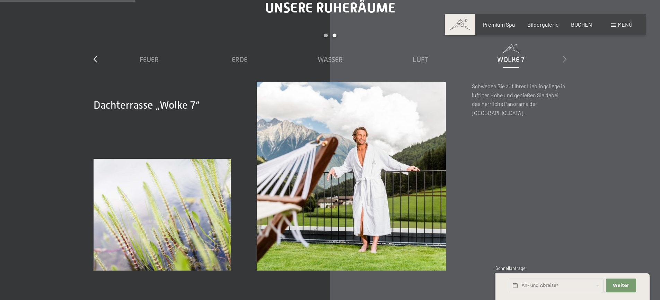
click at [564, 59] on icon at bounding box center [565, 59] width 4 height 7
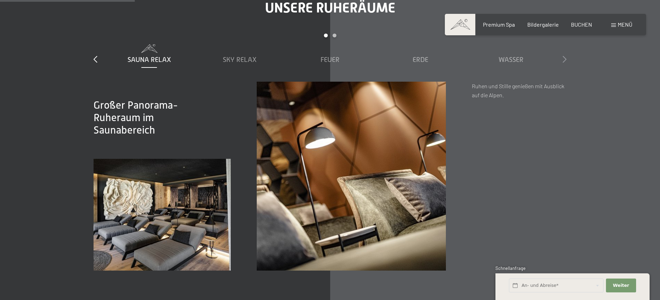
click at [564, 59] on icon at bounding box center [565, 59] width 4 height 7
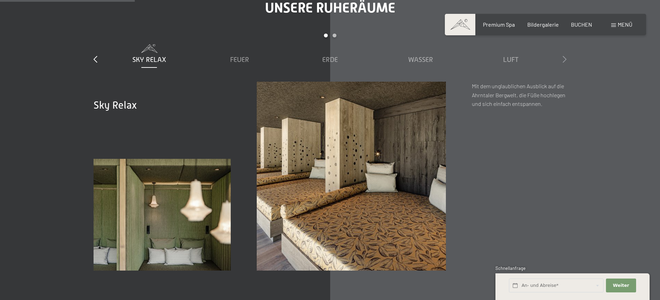
click at [564, 59] on icon at bounding box center [565, 59] width 4 height 7
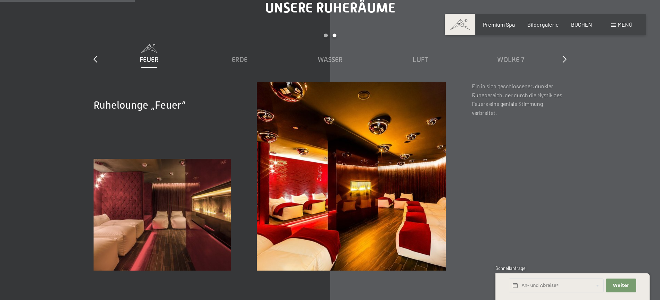
click at [101, 64] on div "slide 3 to 7 of 7 Sauna Relax Sky Relax Feuer Erde Wasser Luft Wolke 7" at bounding box center [330, 58] width 473 height 48
click at [91, 59] on div "Unsere Ruheräume slide 3 to 7 of 7 Sauna Relax Sky Relax Feuer Erde Wasser Luft…" at bounding box center [330, 135] width 525 height 271
click at [96, 59] on icon at bounding box center [96, 59] width 4 height 7
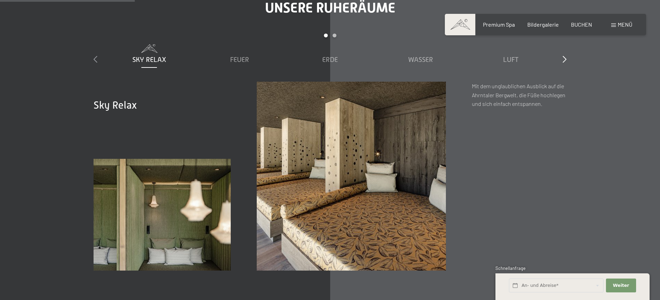
click at [96, 59] on icon at bounding box center [96, 59] width 4 height 7
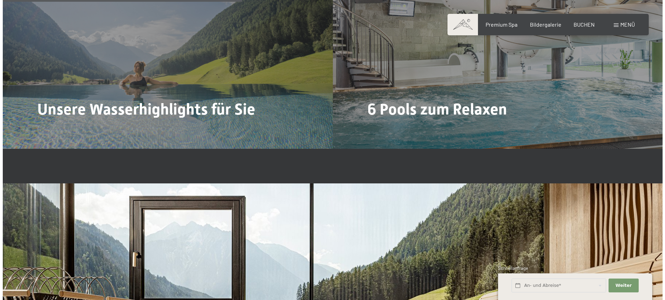
scroll to position [1855, 0]
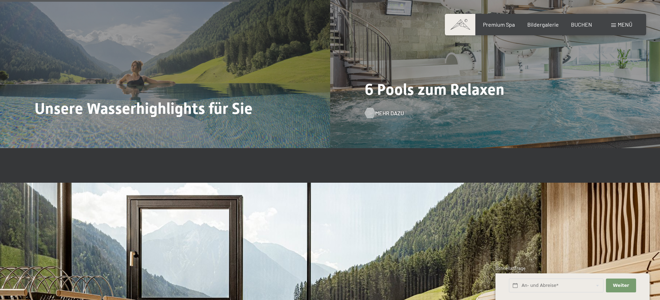
click at [373, 115] on div at bounding box center [370, 113] width 6 height 10
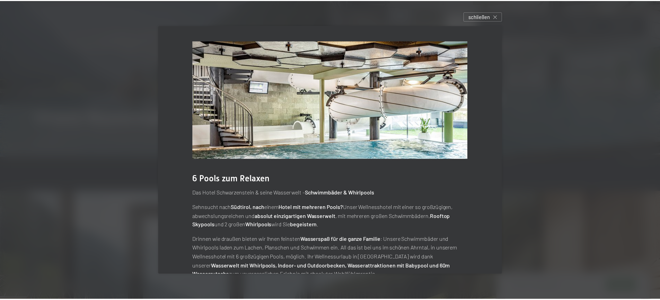
scroll to position [20, 0]
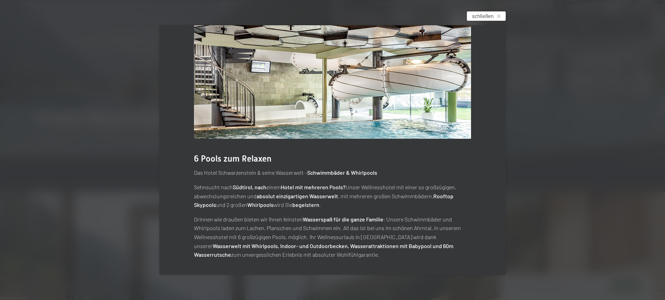
click at [480, 18] on span "schließen" at bounding box center [482, 15] width 21 height 7
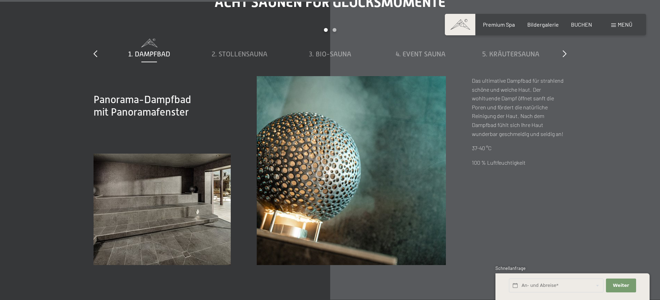
scroll to position [2381, 0]
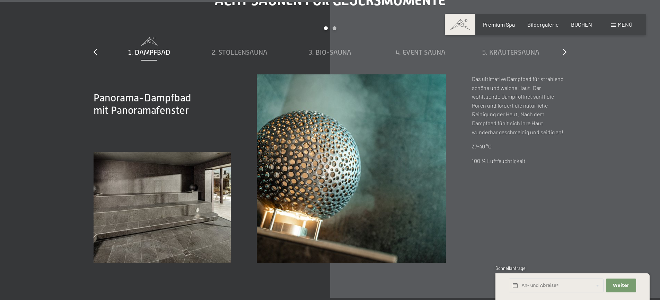
click at [567, 51] on div "Acht Saunen für Glücksmomente slide 1 to 5 of 8 1. Dampfbad 2. Stollensauna 3. …" at bounding box center [330, 127] width 525 height 271
click at [565, 51] on icon at bounding box center [565, 52] width 4 height 7
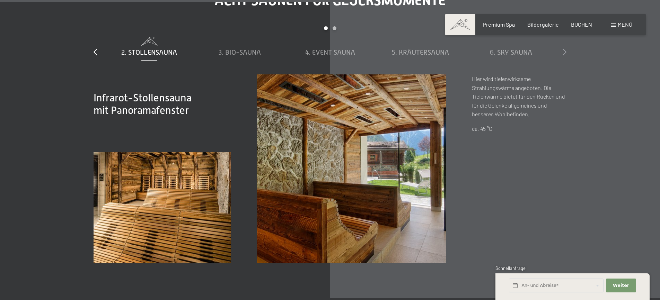
click at [565, 51] on icon at bounding box center [565, 52] width 4 height 7
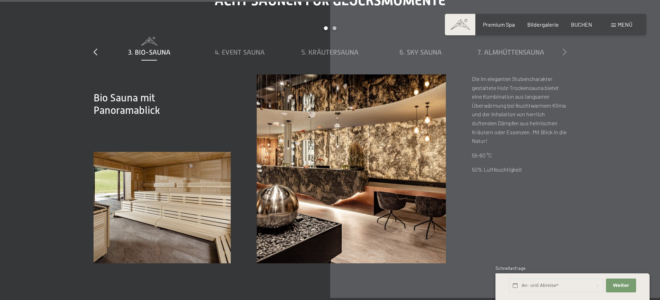
click at [565, 51] on icon at bounding box center [565, 52] width 4 height 7
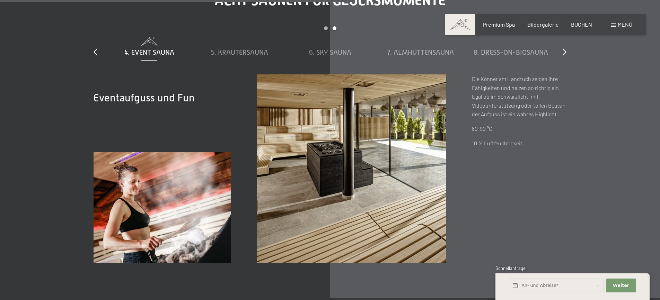
click at [98, 53] on div "slide 4 to 8 of 8 1. Dampfbad 2. Stollensauna 3. Bio-Sauna 4. Event Sauna 5. Kr…" at bounding box center [330, 50] width 473 height 48
click at [94, 50] on icon at bounding box center [96, 52] width 4 height 7
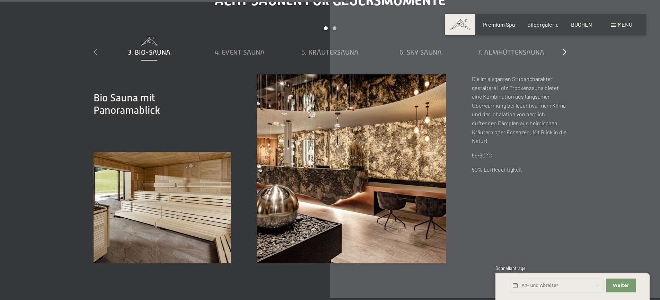
click at [94, 50] on icon at bounding box center [96, 52] width 4 height 7
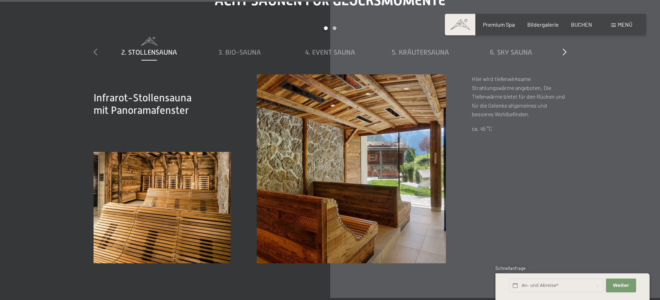
click at [94, 50] on icon at bounding box center [96, 52] width 4 height 7
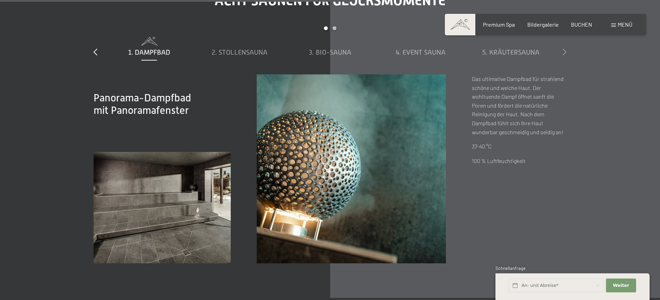
click at [565, 54] on icon at bounding box center [565, 52] width 4 height 7
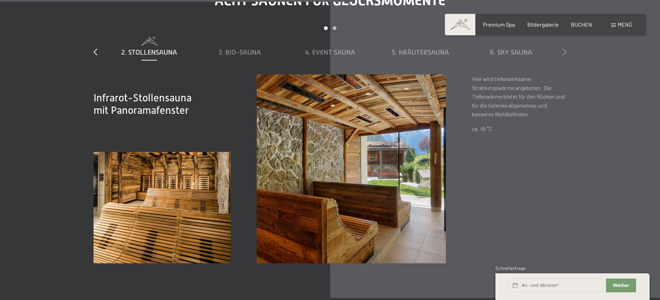
click at [565, 54] on icon at bounding box center [565, 52] width 4 height 7
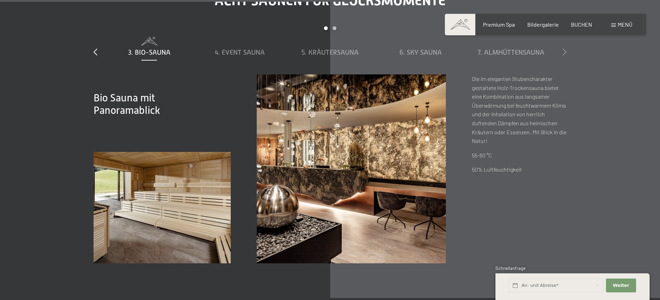
click at [565, 54] on icon at bounding box center [565, 52] width 4 height 7
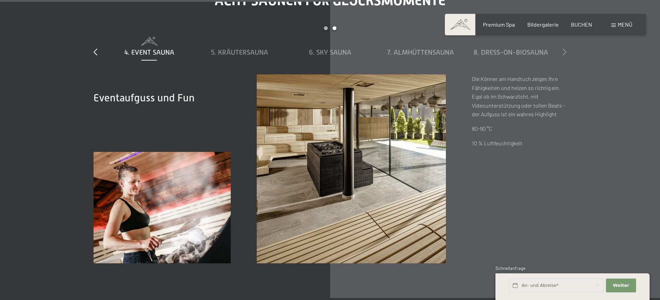
click at [565, 54] on icon at bounding box center [565, 52] width 4 height 7
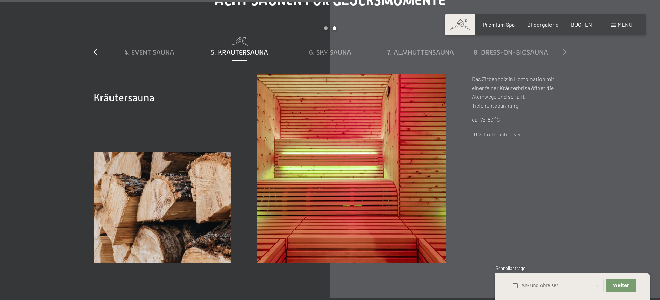
click at [565, 54] on icon at bounding box center [565, 52] width 4 height 7
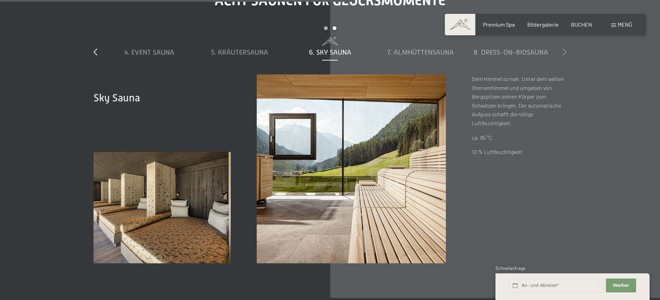
click at [565, 54] on icon at bounding box center [565, 52] width 4 height 7
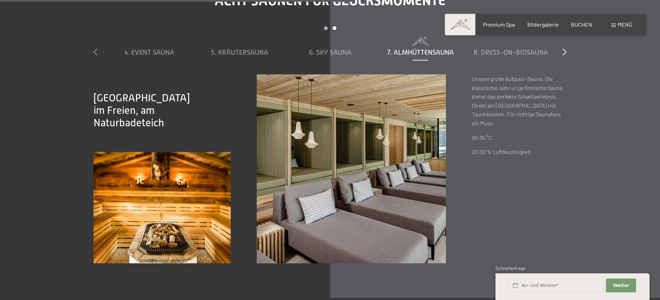
click at [97, 51] on icon at bounding box center [96, 52] width 4 height 7
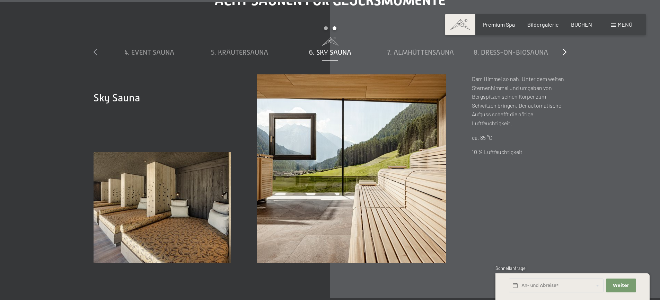
click at [97, 51] on icon at bounding box center [96, 52] width 4 height 7
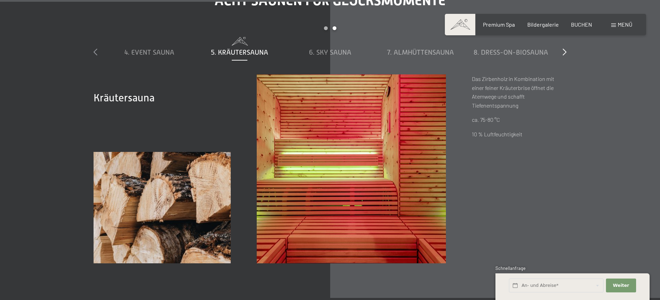
click at [97, 51] on icon at bounding box center [96, 52] width 4 height 7
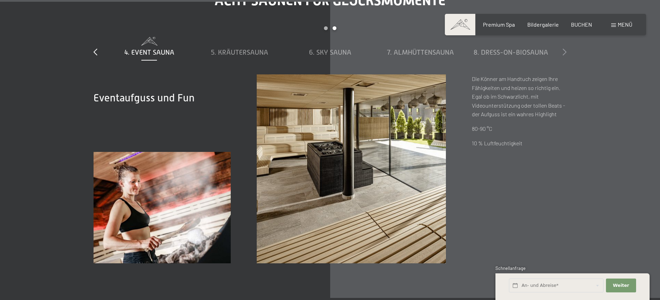
click at [566, 51] on icon at bounding box center [565, 52] width 4 height 7
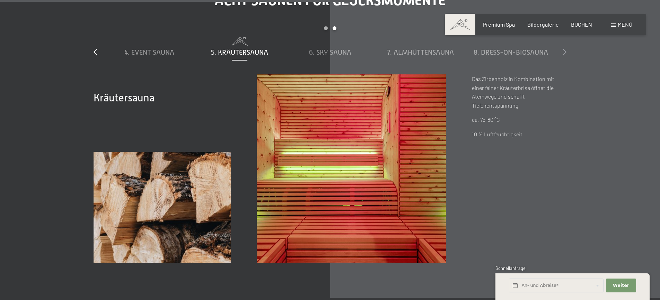
click at [566, 51] on icon at bounding box center [565, 52] width 4 height 7
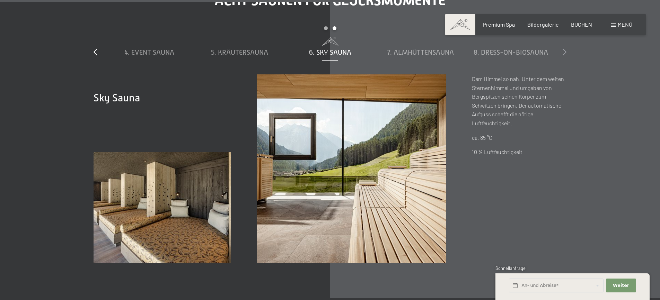
click at [566, 51] on icon at bounding box center [565, 52] width 4 height 7
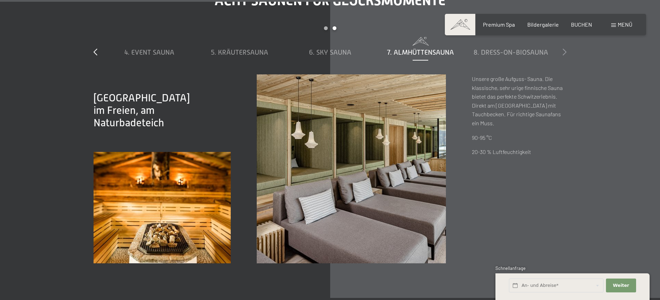
click at [566, 51] on icon at bounding box center [565, 52] width 4 height 7
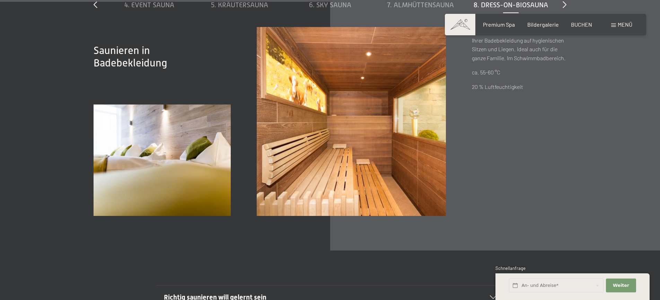
scroll to position [2366, 0]
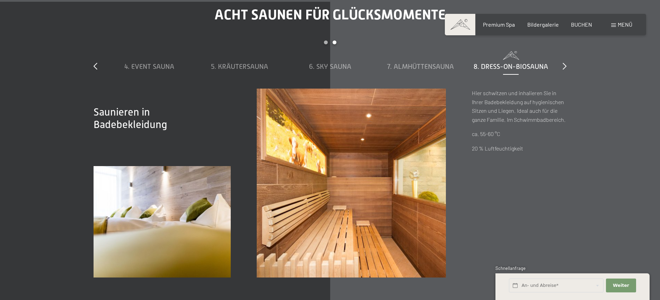
click at [98, 64] on div "slide 4 to 8 of 8 1. Dampfbad 2. Stollensauna 3. Bio-Sauna 4. Event Sauna 5. Kr…" at bounding box center [330, 65] width 473 height 48
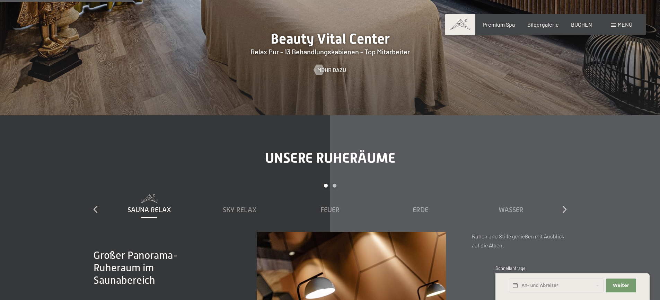
scroll to position [891, 0]
